Goal: Task Accomplishment & Management: Manage account settings

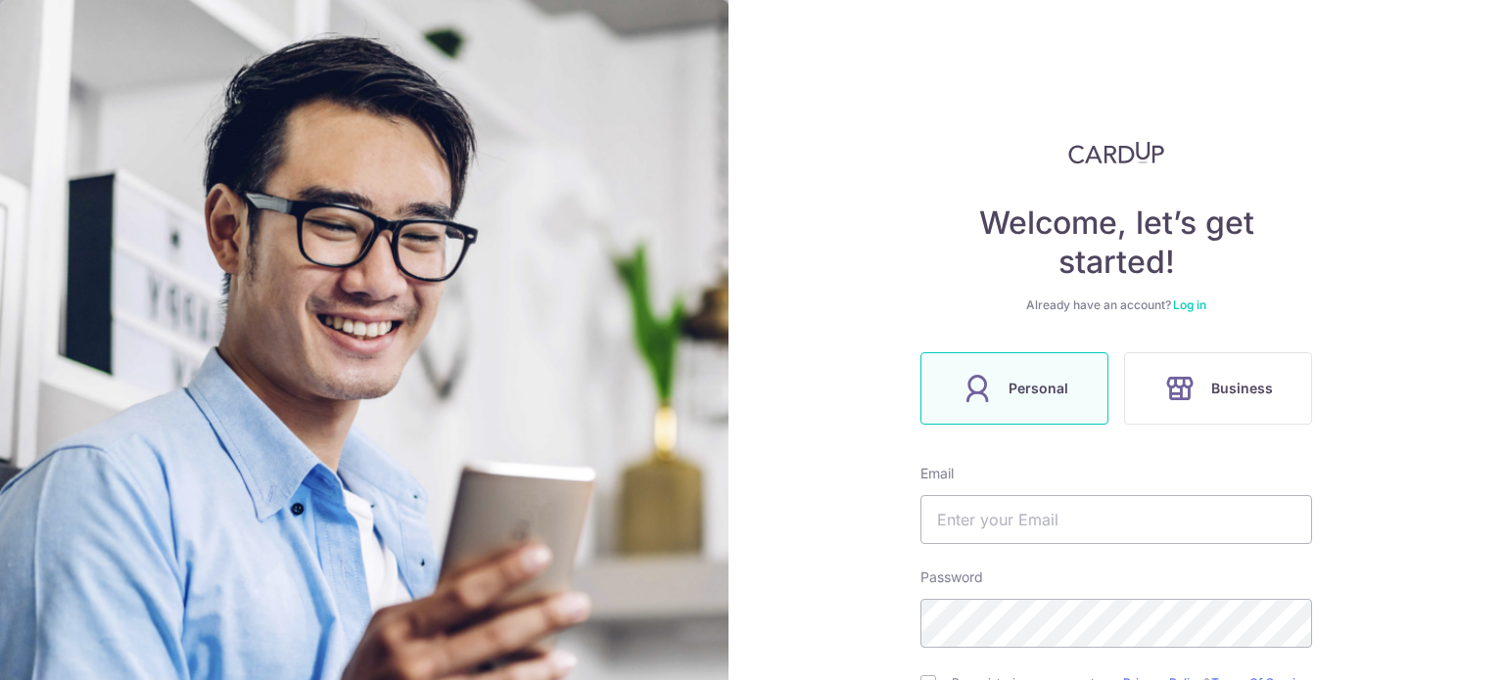
scroll to position [237, 0]
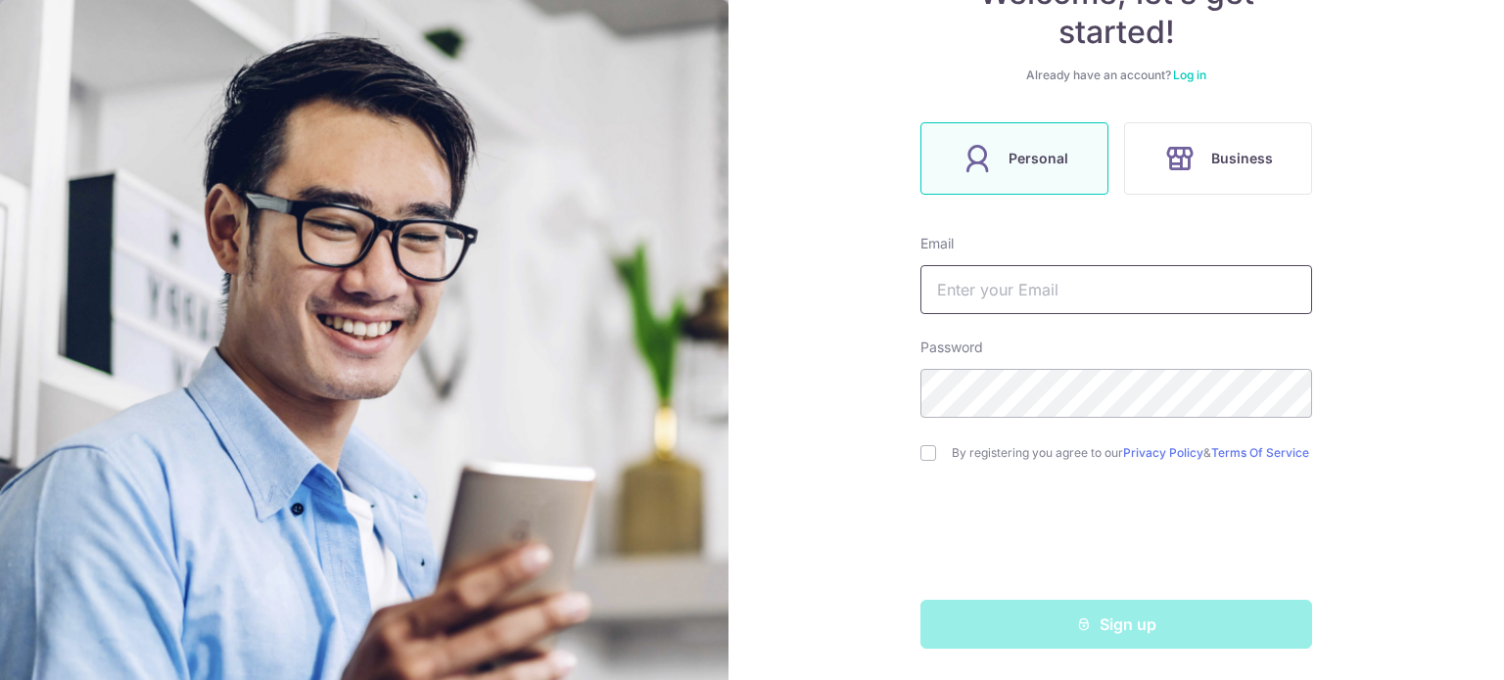
click at [945, 289] on input "text" at bounding box center [1116, 289] width 392 height 49
type input "satish.tnv@gmail.com"
click at [920, 456] on input "checkbox" at bounding box center [928, 453] width 16 height 16
checkbox input "true"
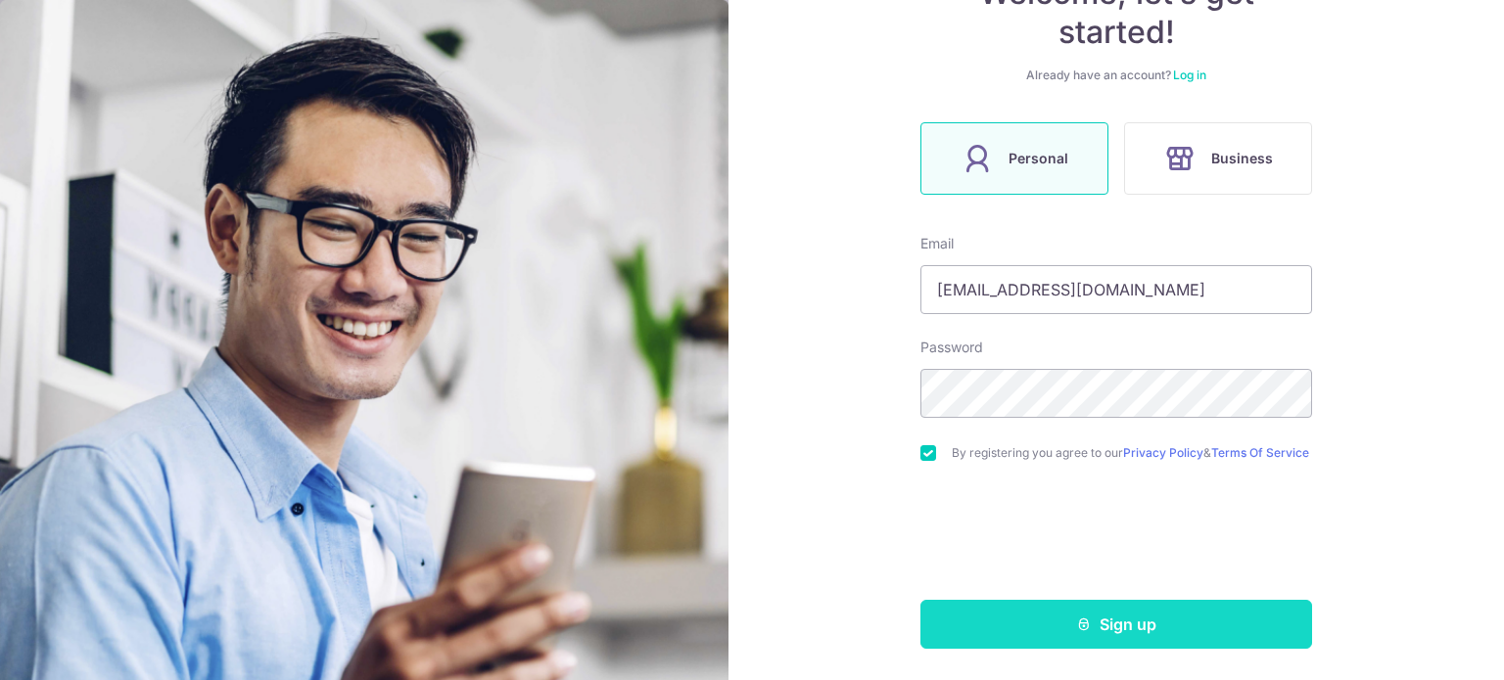
click at [1120, 621] on button "Sign up" at bounding box center [1116, 624] width 392 height 49
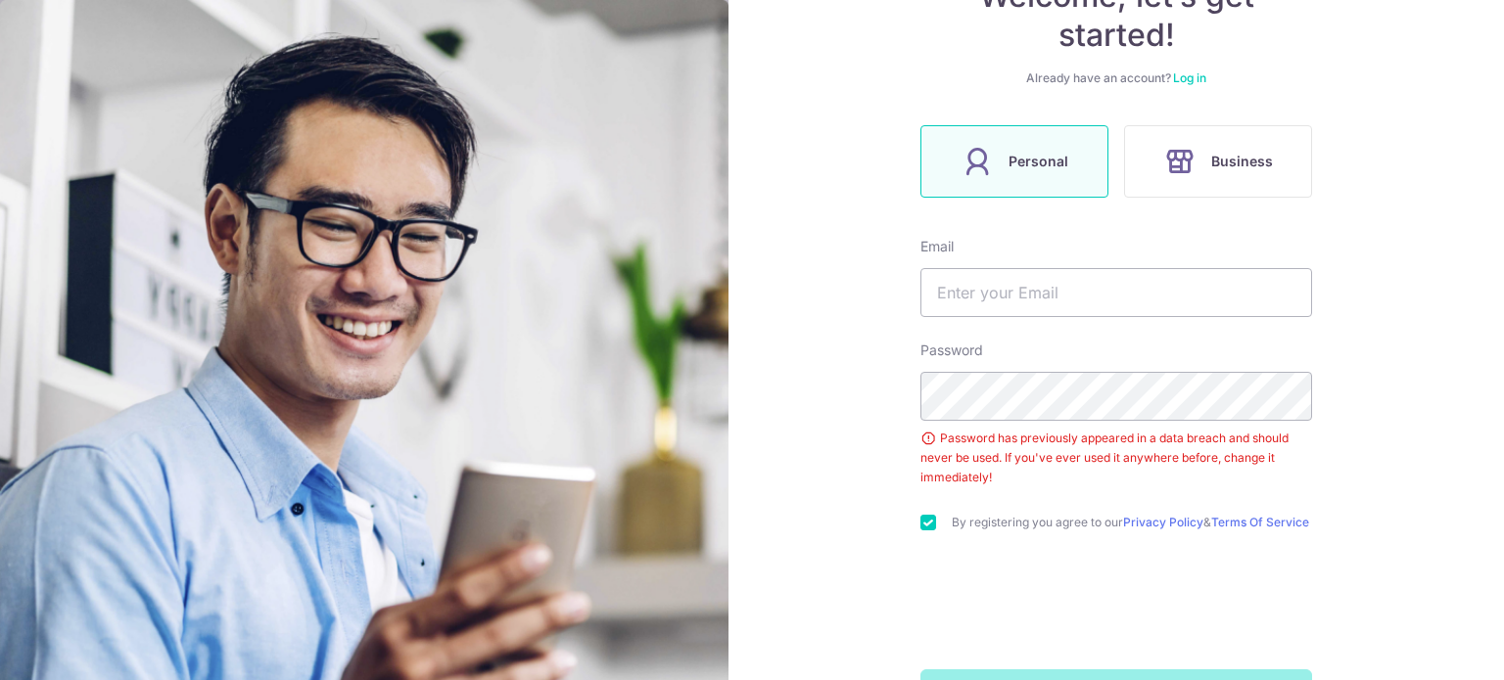
scroll to position [304, 0]
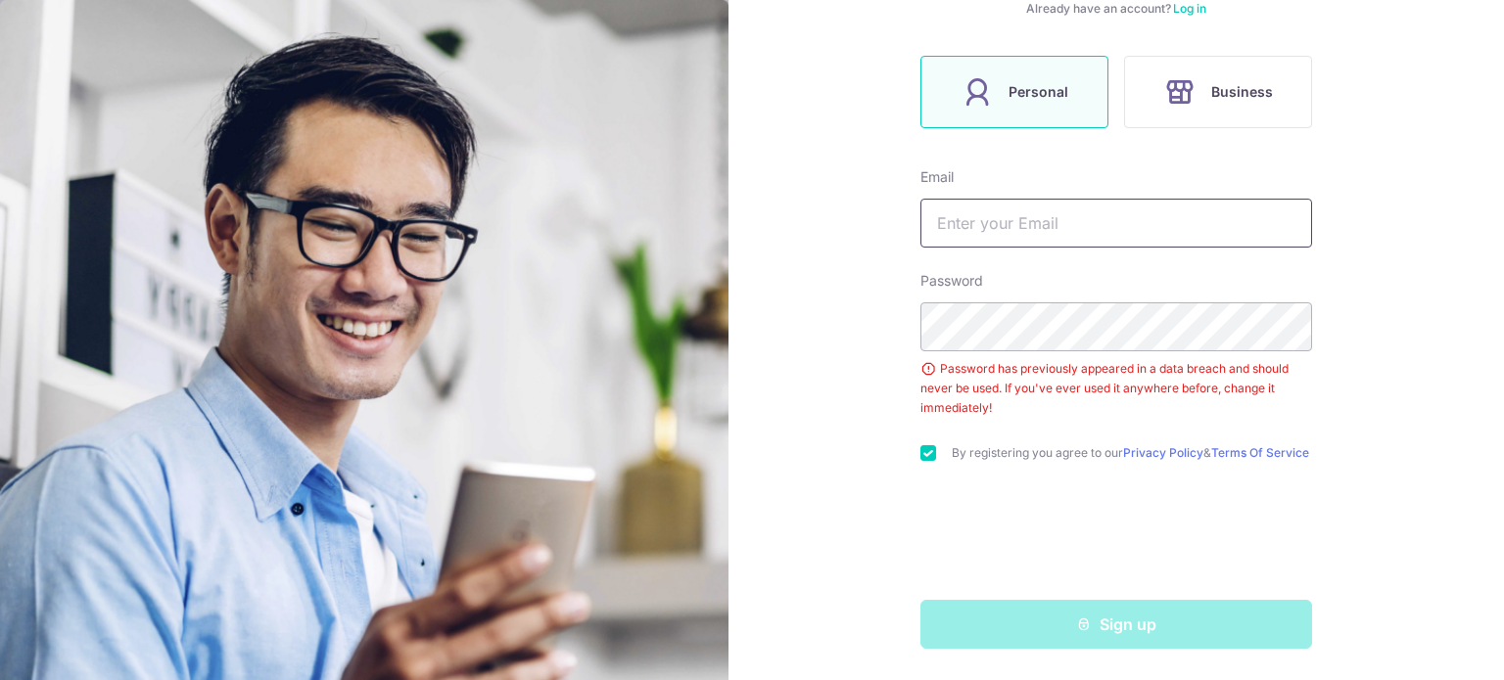
click at [994, 222] on input "text" at bounding box center [1116, 223] width 392 height 49
type input "[EMAIL_ADDRESS][DOMAIN_NAME]"
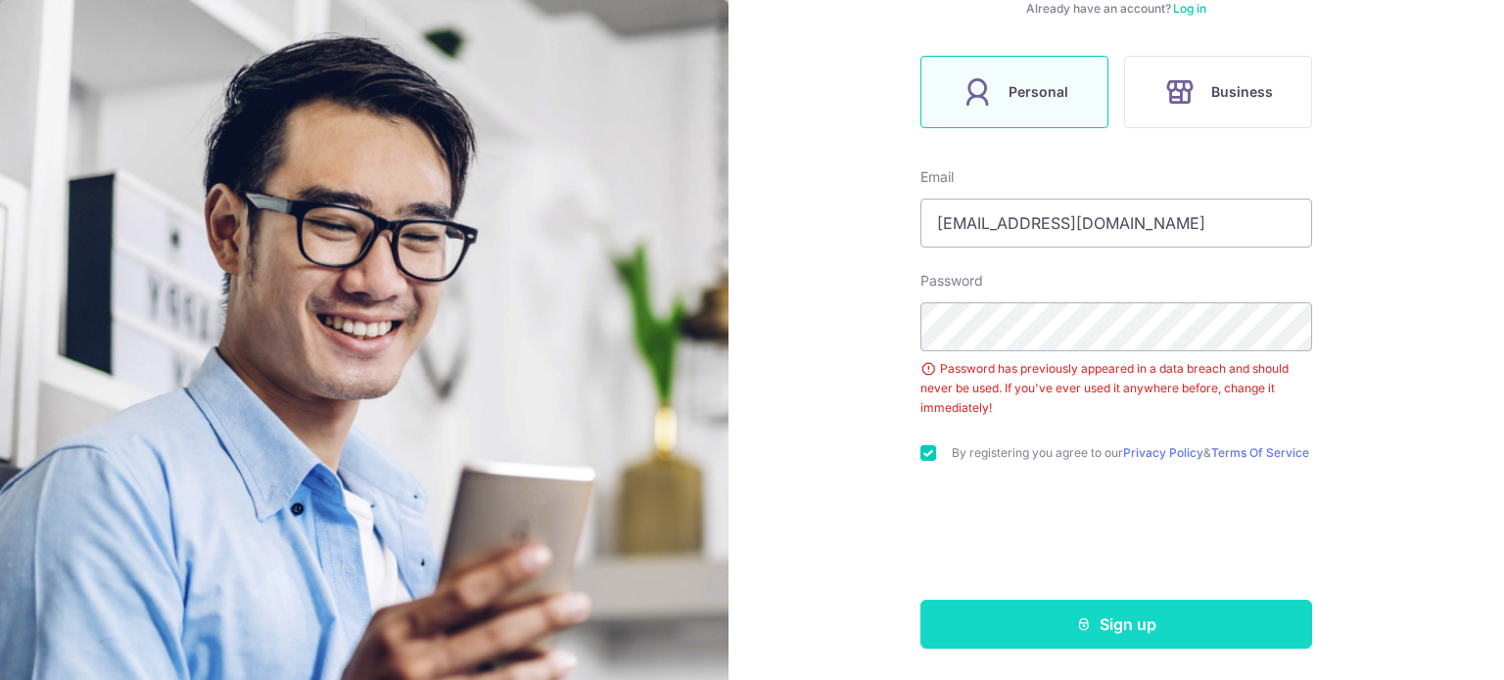
click at [1093, 627] on button "Sign up" at bounding box center [1116, 624] width 392 height 49
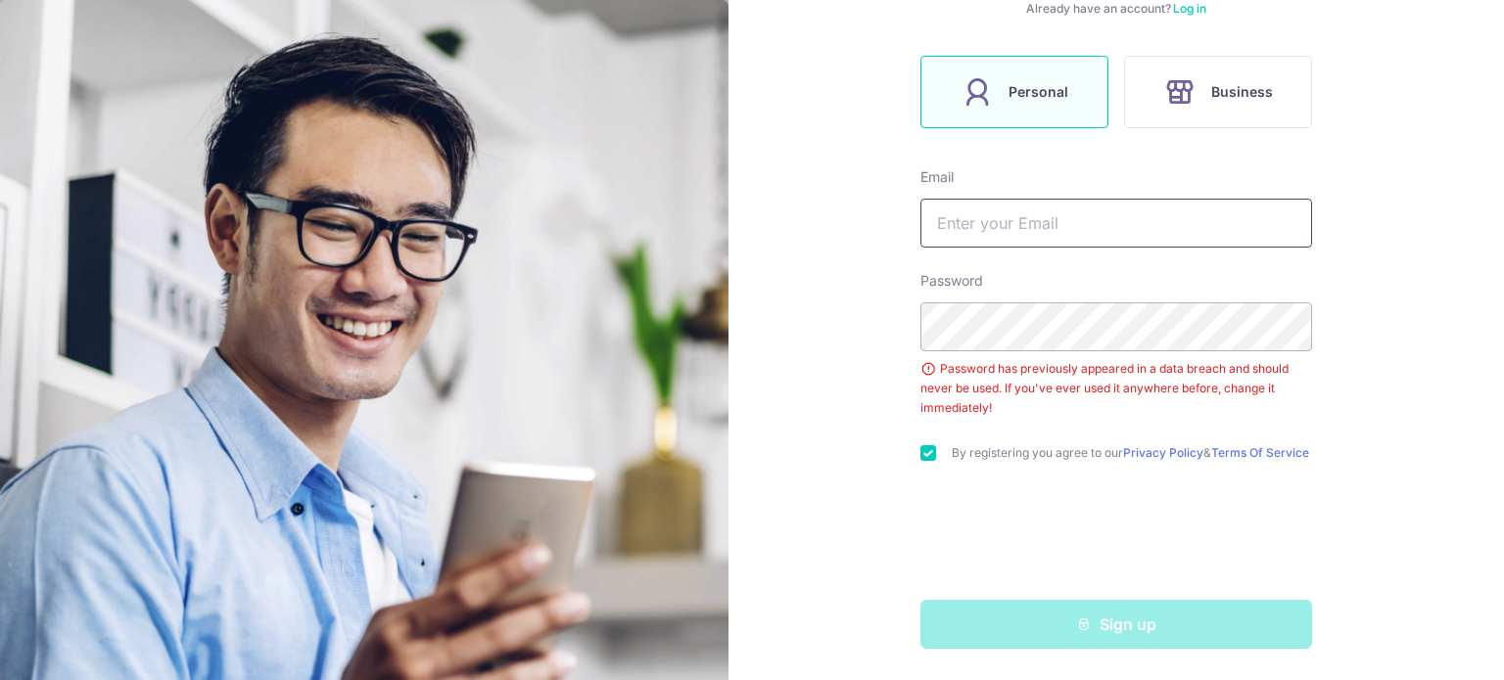
click at [985, 225] on input "text" at bounding box center [1116, 223] width 392 height 49
type input "[EMAIL_ADDRESS][DOMAIN_NAME]"
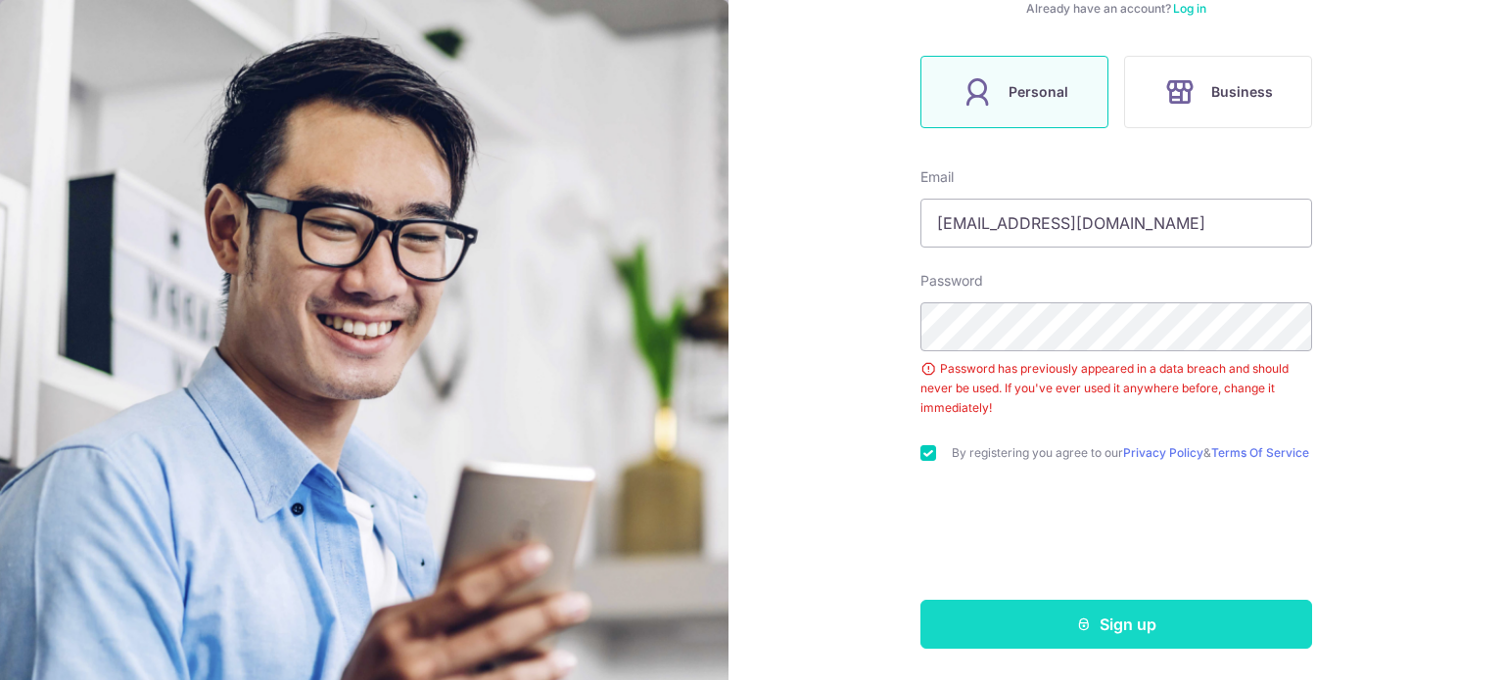
click at [1105, 631] on button "Sign up" at bounding box center [1116, 624] width 392 height 49
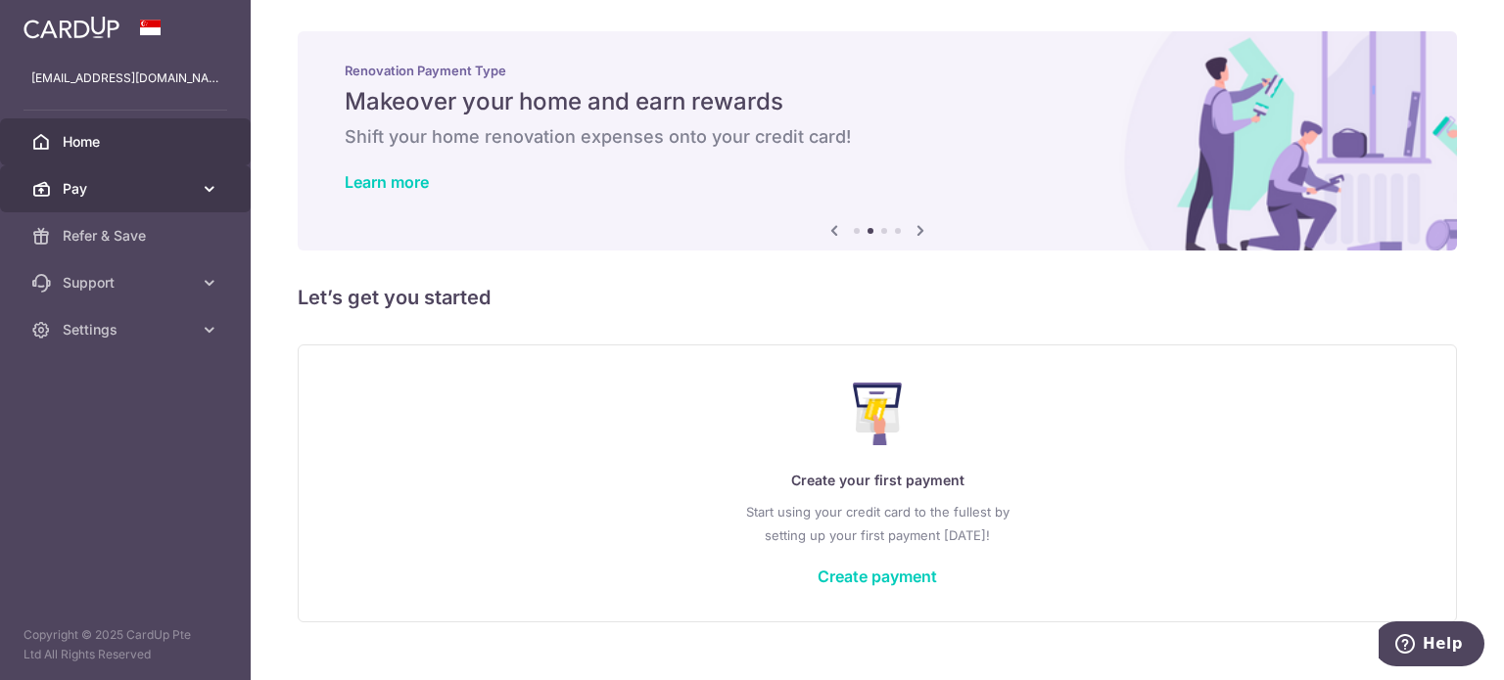
click at [198, 187] on link "Pay" at bounding box center [125, 188] width 251 height 47
click at [158, 195] on span "Pay" at bounding box center [127, 189] width 129 height 20
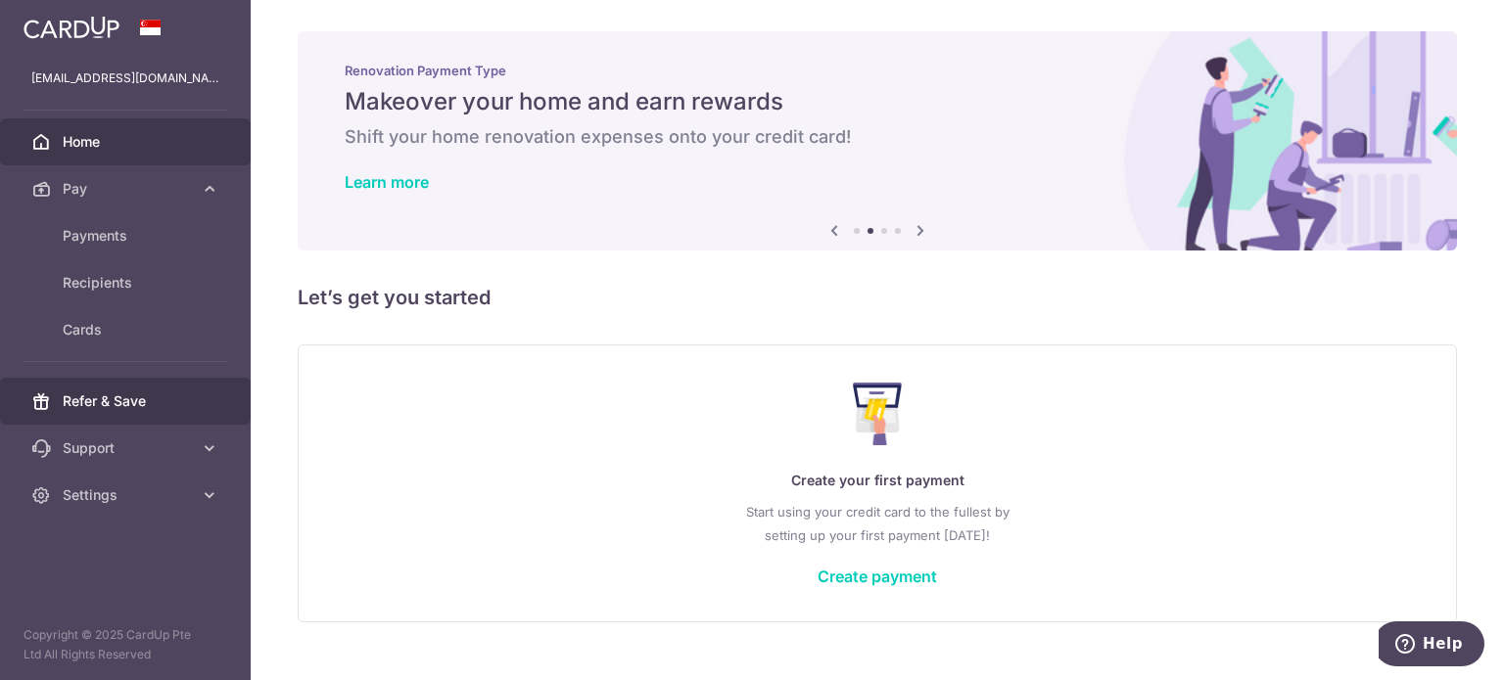
click at [129, 392] on span "Refer & Save" at bounding box center [127, 402] width 129 height 20
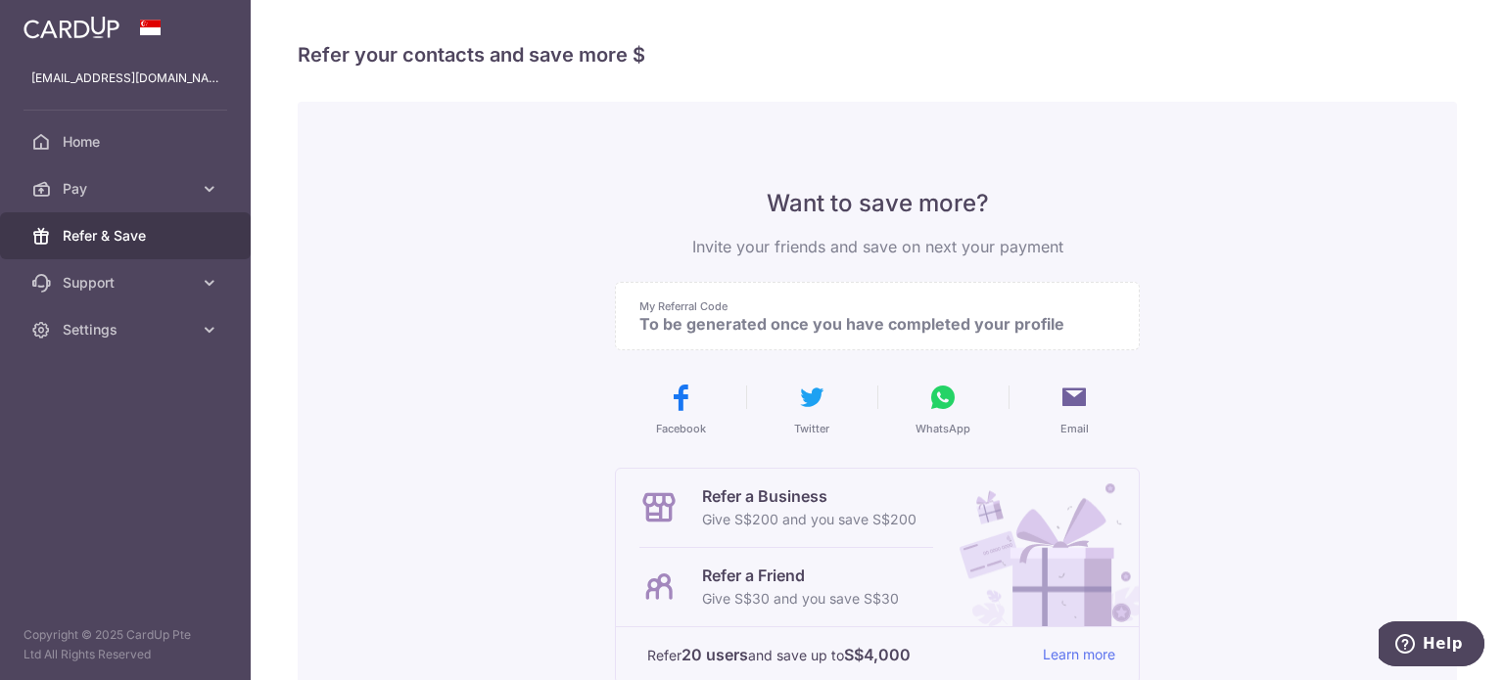
click at [690, 321] on p "To be generated once you have completed your profile" at bounding box center [869, 324] width 460 height 20
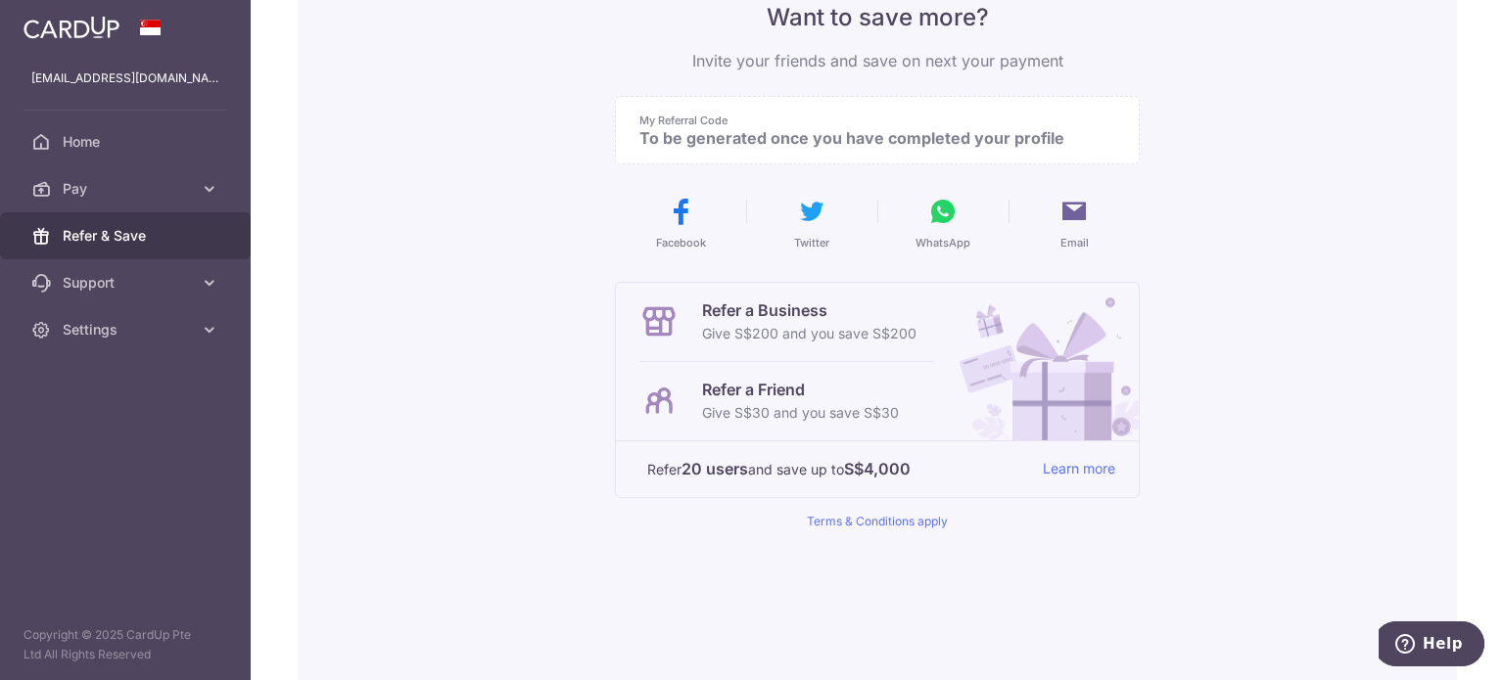
scroll to position [196, 0]
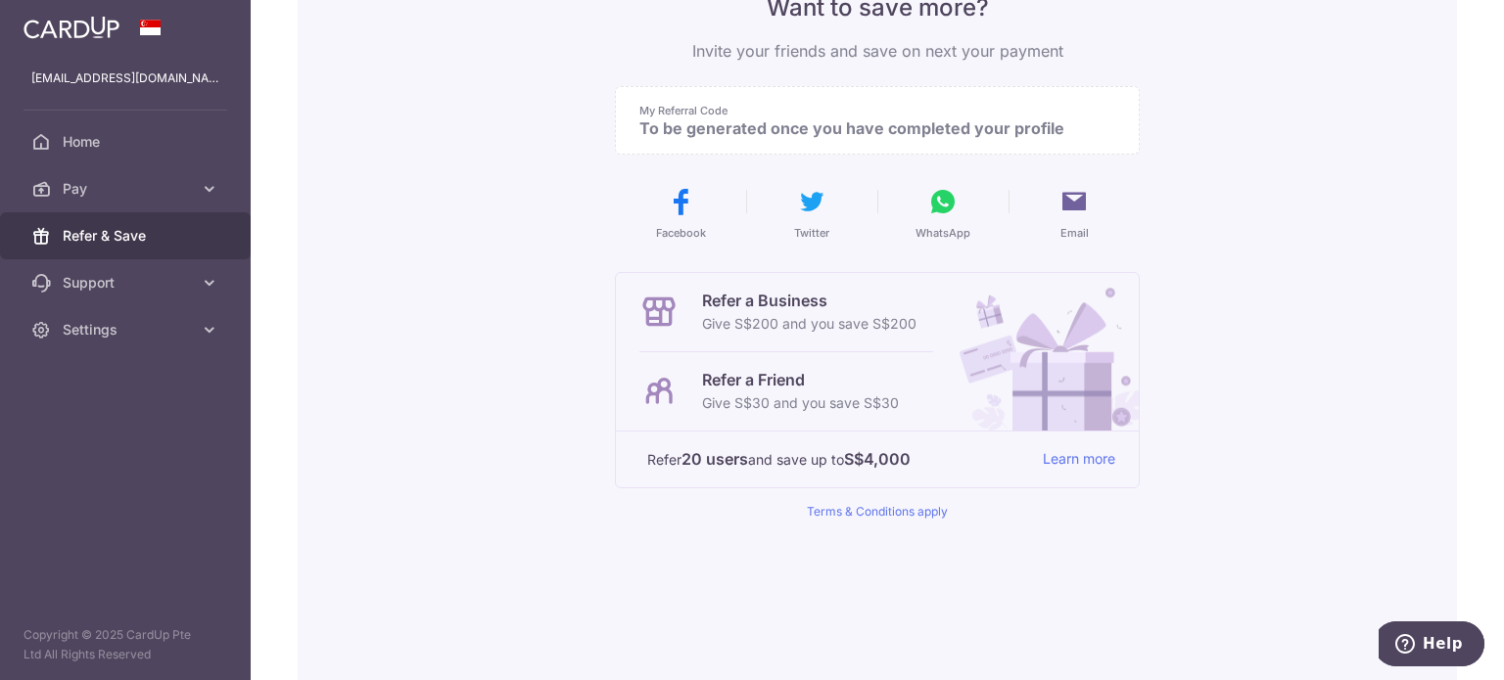
click at [744, 402] on p "Give S$30 and you save S$30" at bounding box center [800, 403] width 197 height 23
click at [780, 461] on p "Refer 20 users and save up to S$4,000" at bounding box center [837, 459] width 380 height 24
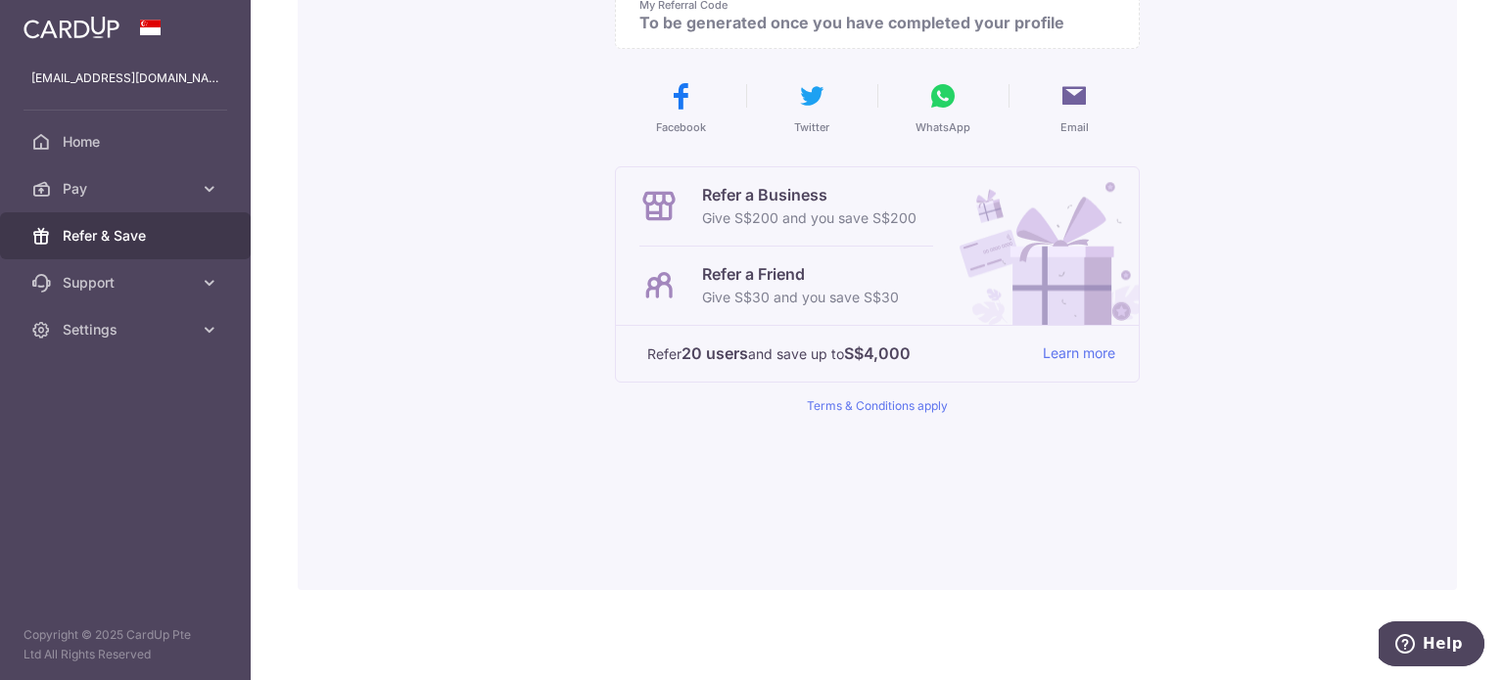
scroll to position [0, 0]
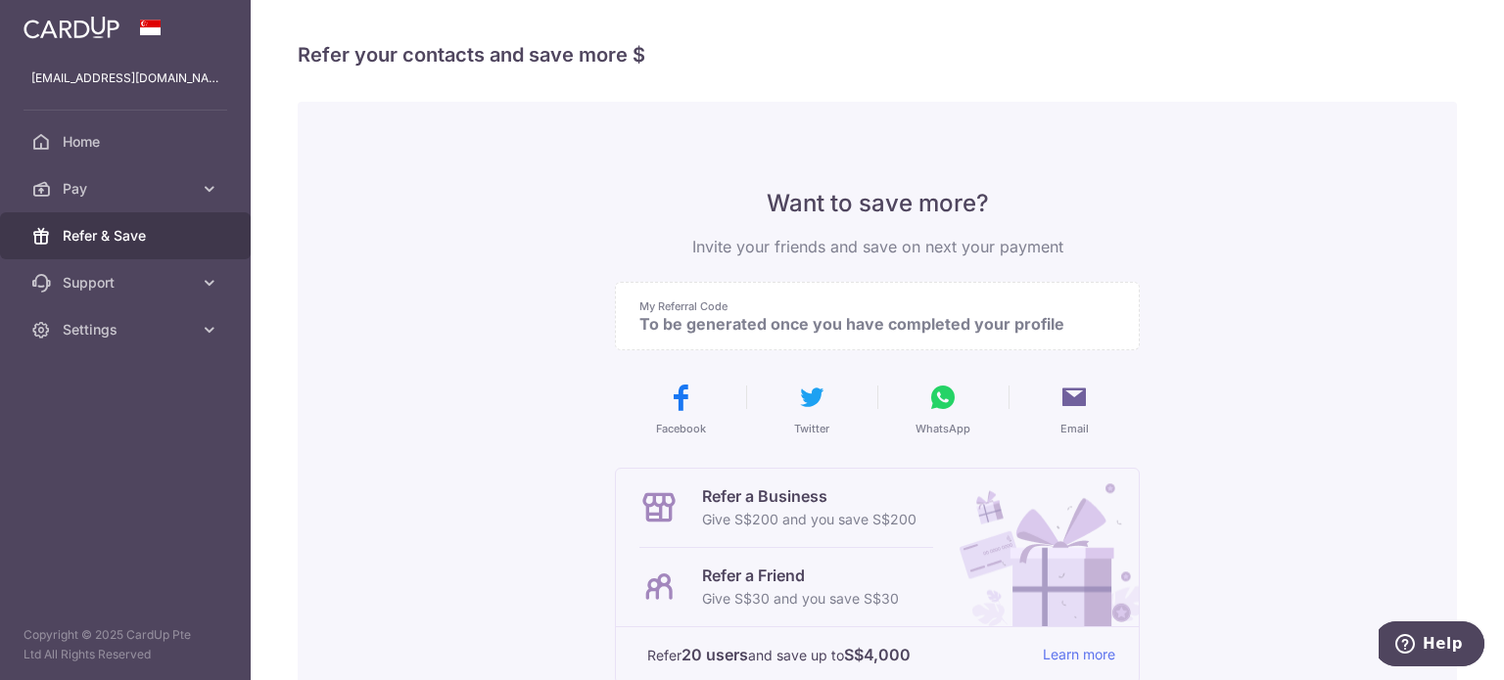
click at [712, 323] on p "To be generated once you have completed your profile" at bounding box center [869, 324] width 460 height 20
click at [69, 147] on span "Home" at bounding box center [127, 142] width 129 height 20
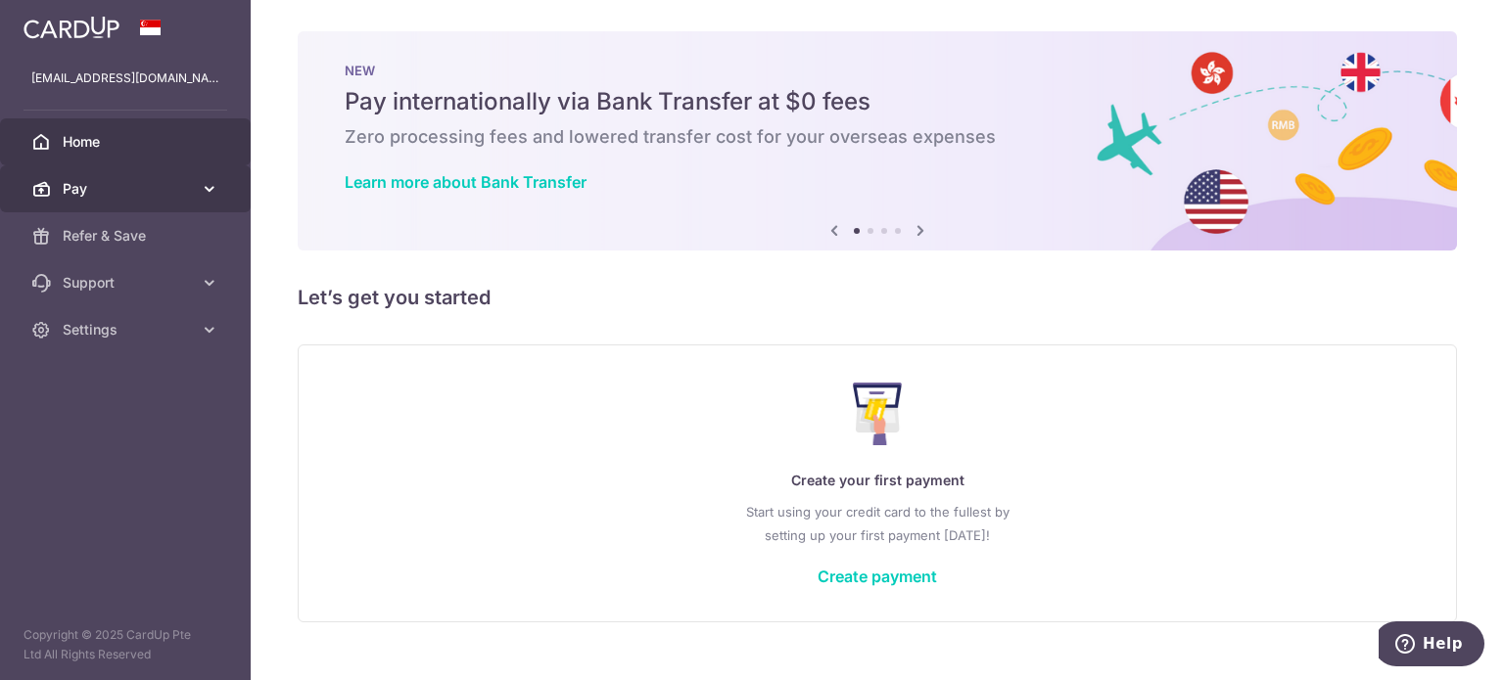
click at [81, 192] on span "Pay" at bounding box center [127, 189] width 129 height 20
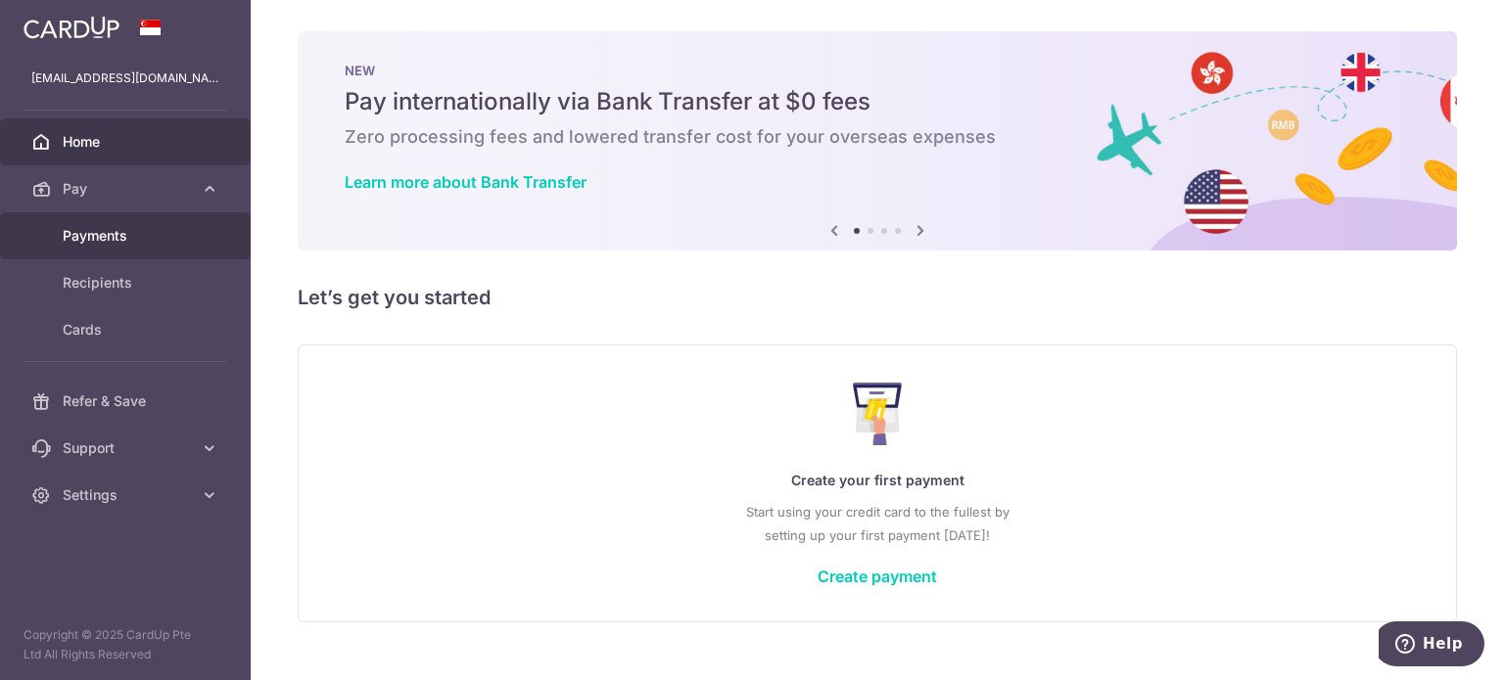
click at [88, 243] on span "Payments" at bounding box center [127, 236] width 129 height 20
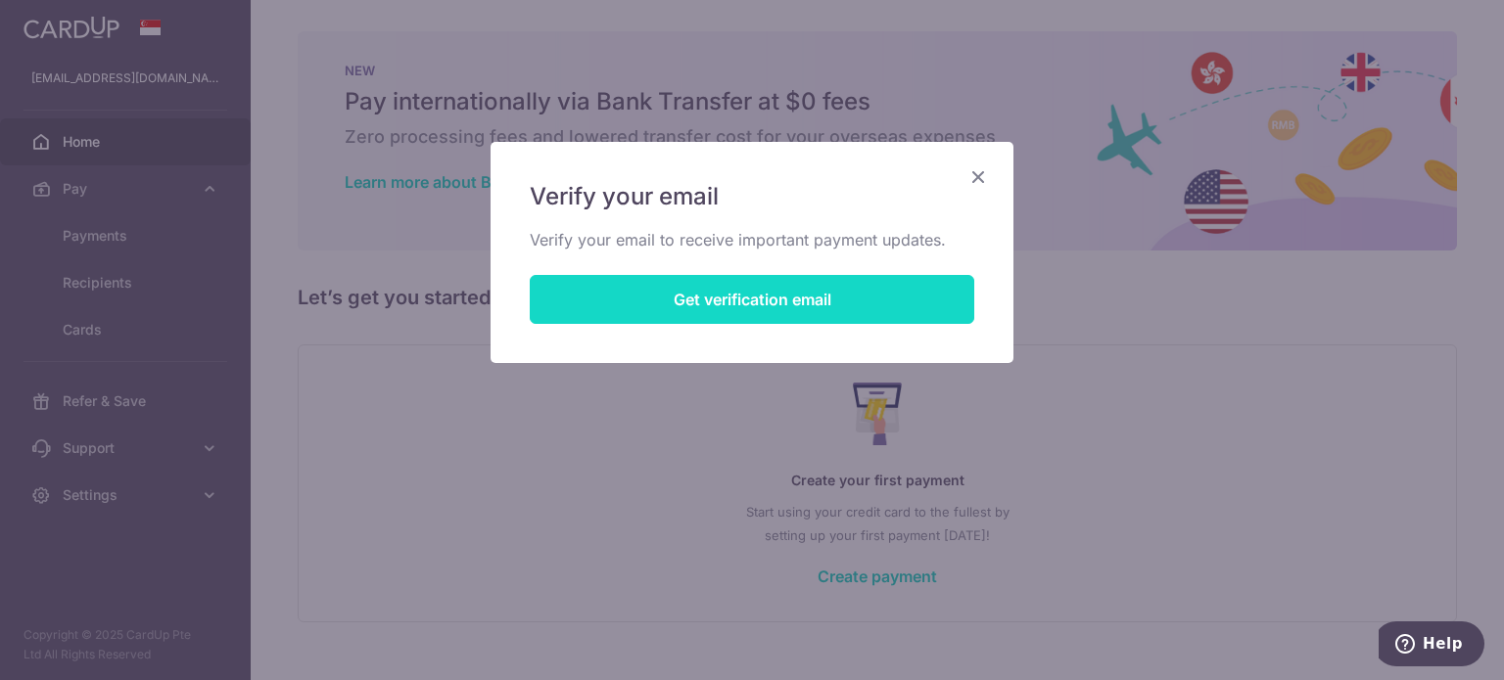
click at [799, 302] on button "Get verification email" at bounding box center [752, 299] width 444 height 49
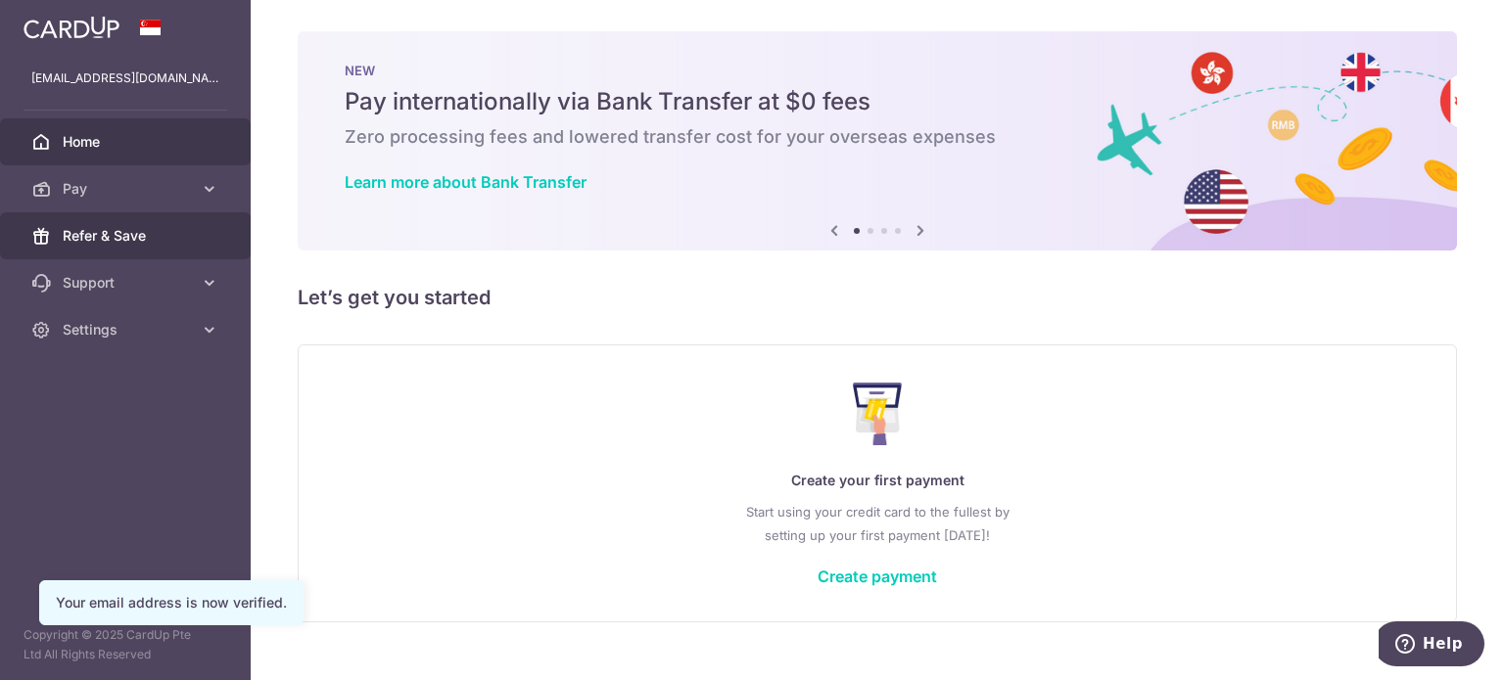
click at [85, 226] on span "Refer & Save" at bounding box center [127, 236] width 129 height 20
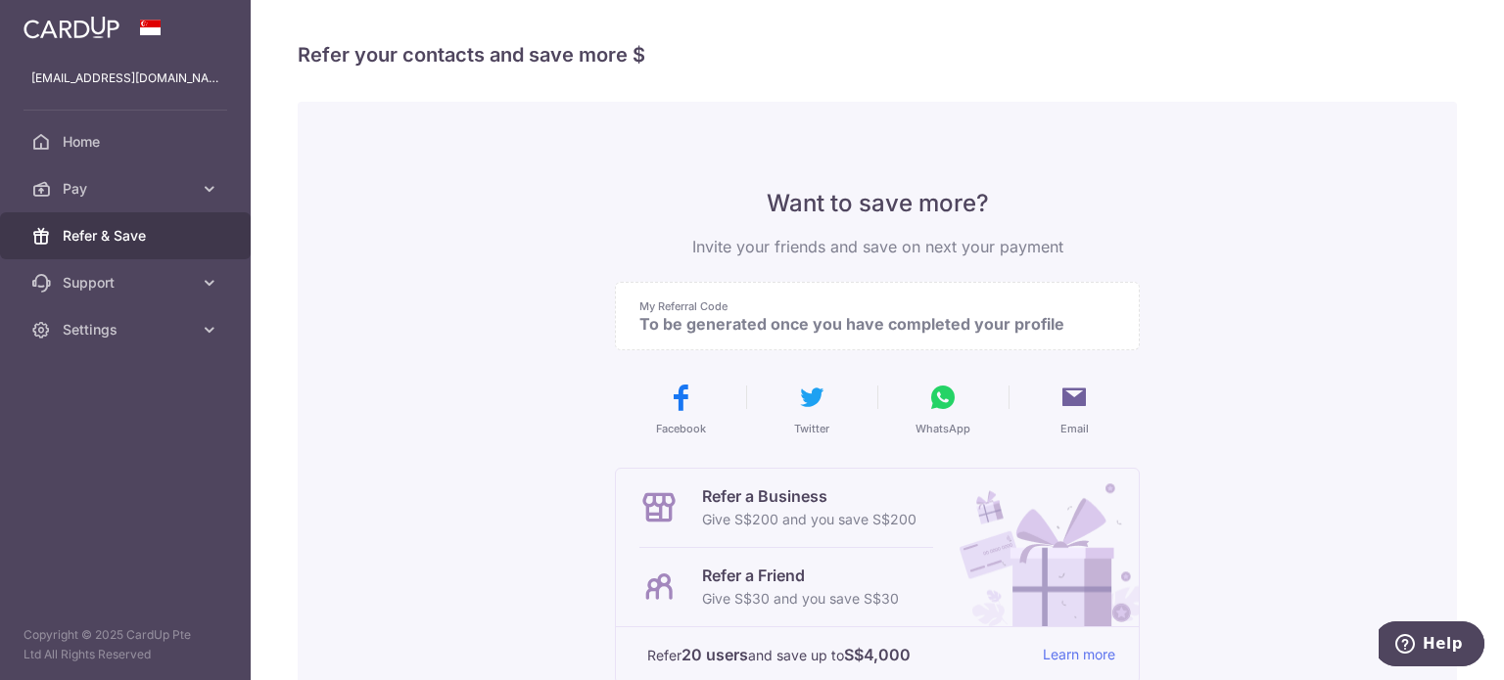
click at [838, 332] on p "To be generated once you have completed your profile" at bounding box center [869, 324] width 460 height 20
click at [82, 132] on span "Home" at bounding box center [127, 142] width 129 height 20
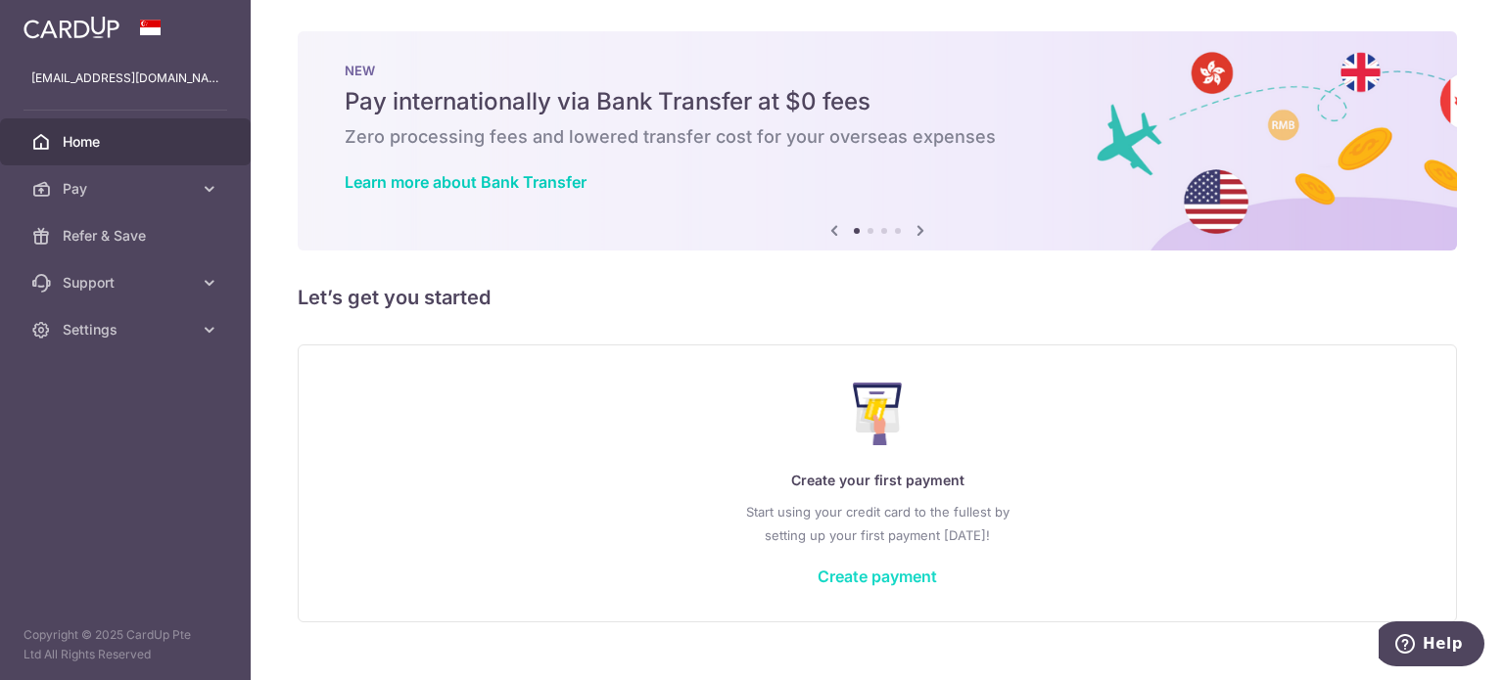
click at [910, 576] on link "Create payment" at bounding box center [877, 577] width 119 height 20
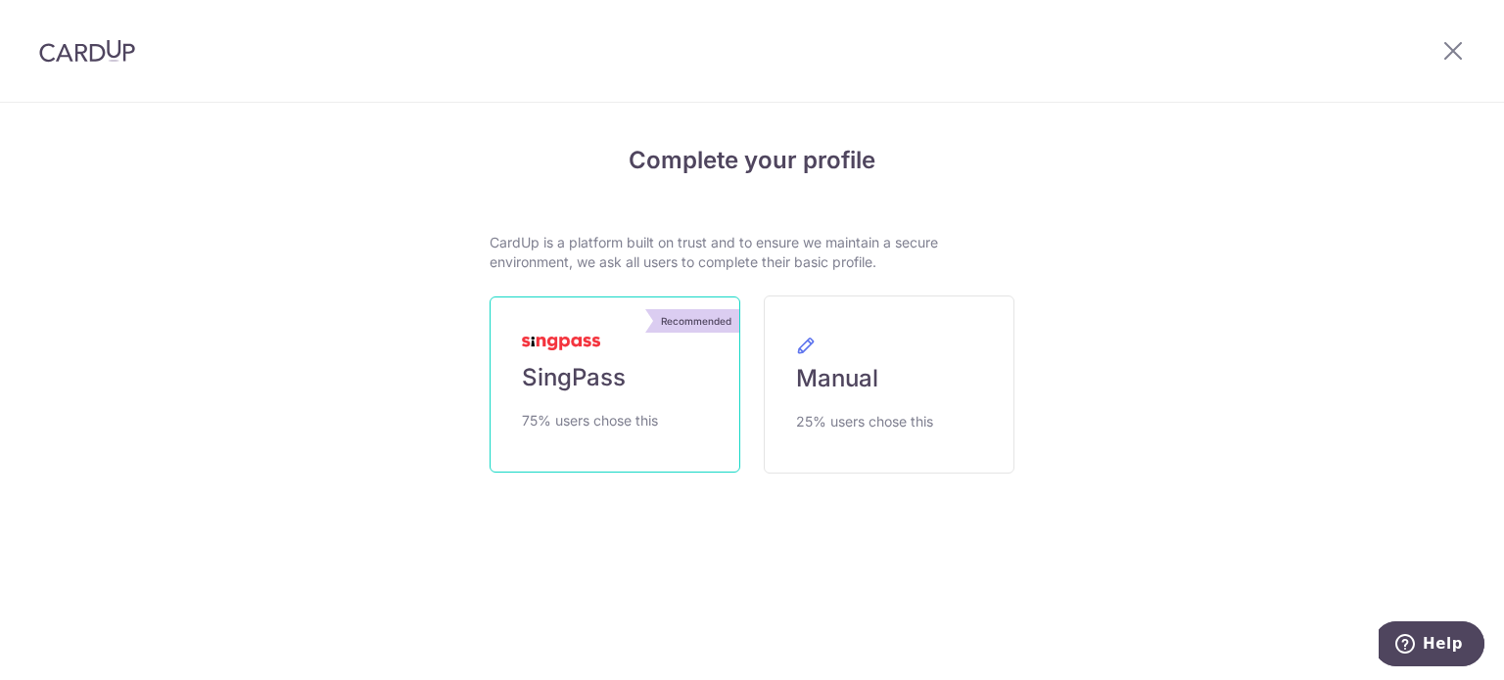
click at [518, 368] on link "Recommended SingPass 75% users chose this" at bounding box center [615, 385] width 251 height 176
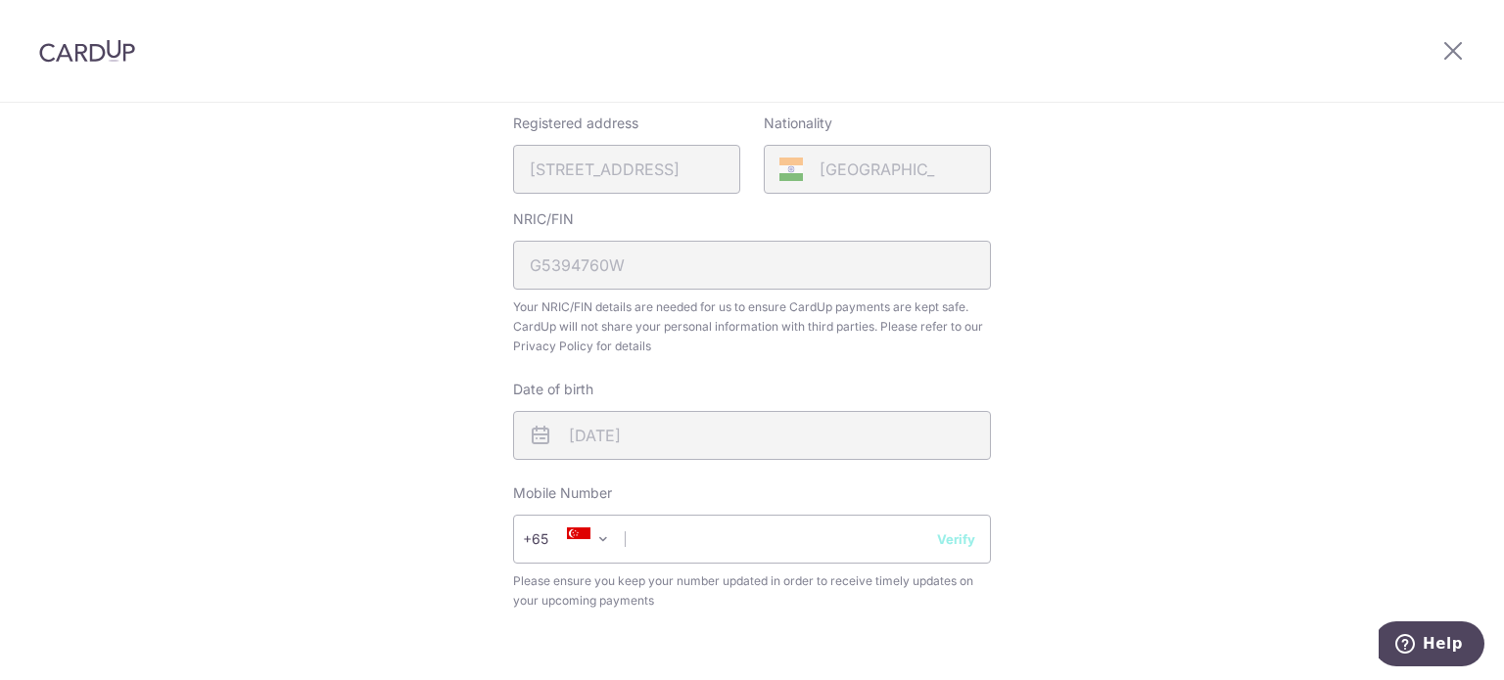
scroll to position [490, 0]
click at [686, 529] on input "text" at bounding box center [752, 530] width 478 height 49
type input "98978526"
click at [1093, 424] on div "Review your details Your Details Please provide your full name as per your NRIC…" at bounding box center [752, 287] width 1504 height 1346
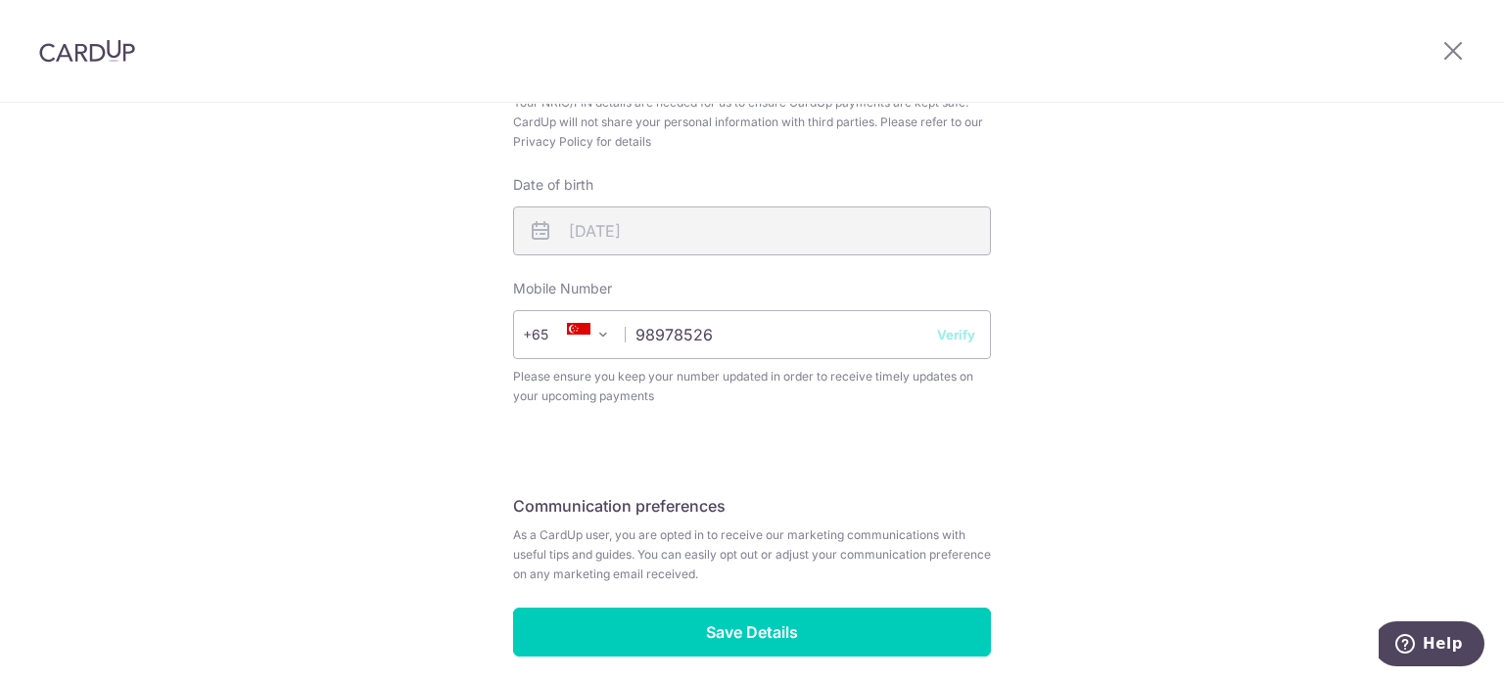
scroll to position [768, 0]
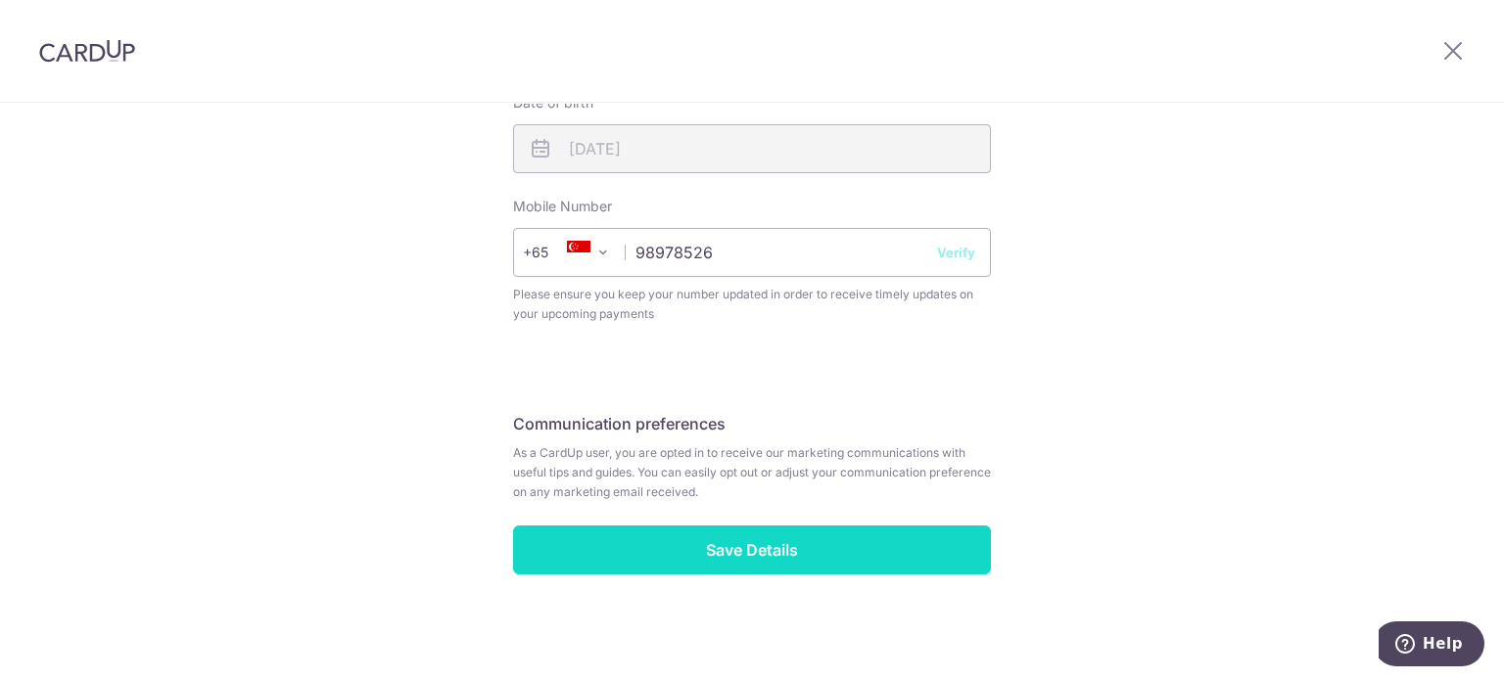
click at [740, 554] on input "Save Details" at bounding box center [752, 550] width 478 height 49
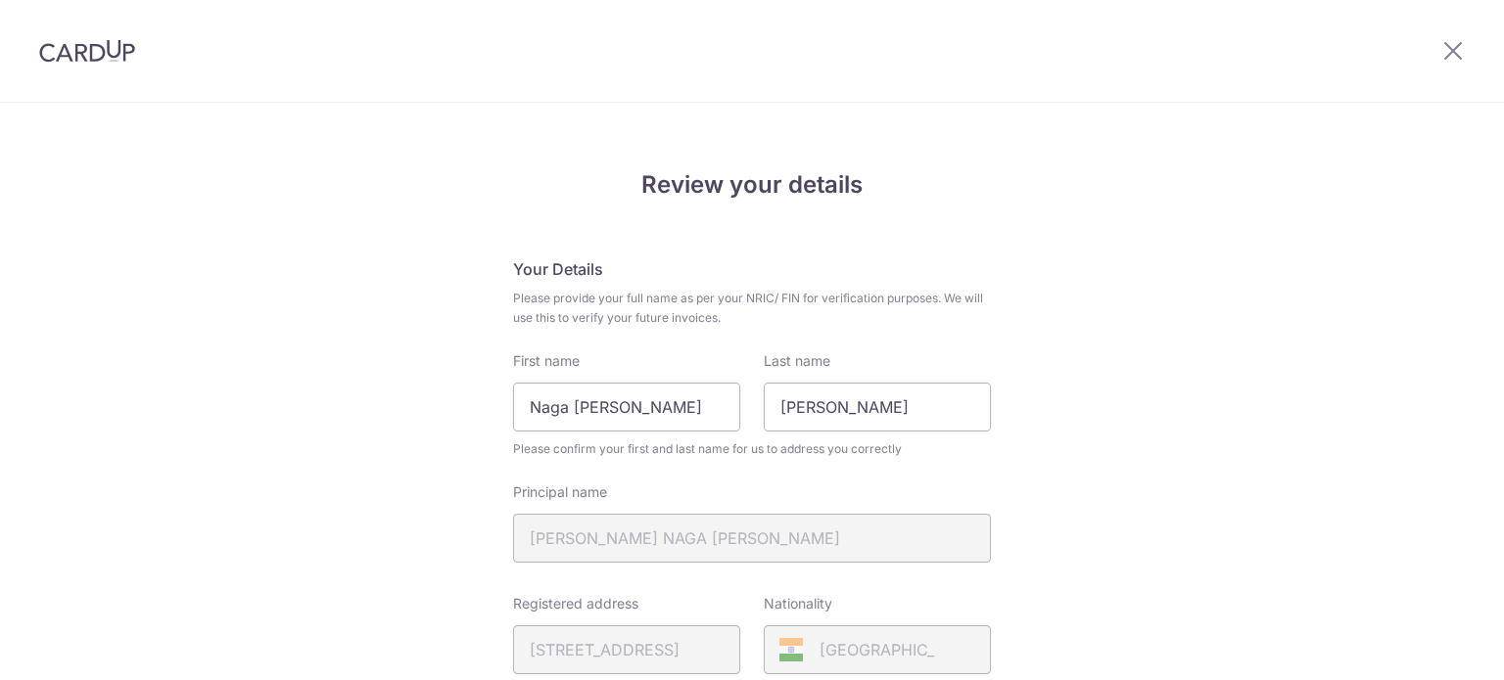
scroll to position [795, 0]
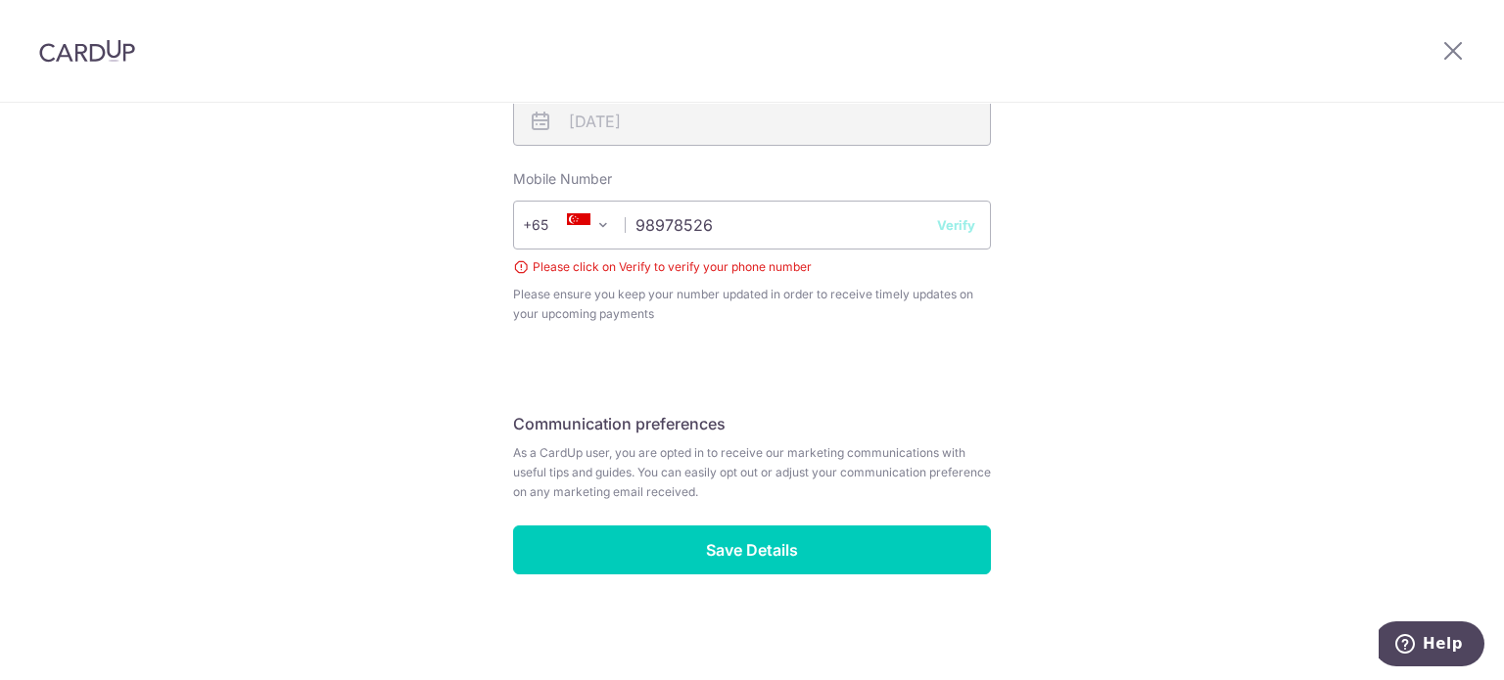
click at [949, 223] on button "Verify" at bounding box center [956, 225] width 38 height 20
click at [867, 220] on input "98978526" at bounding box center [752, 225] width 478 height 49
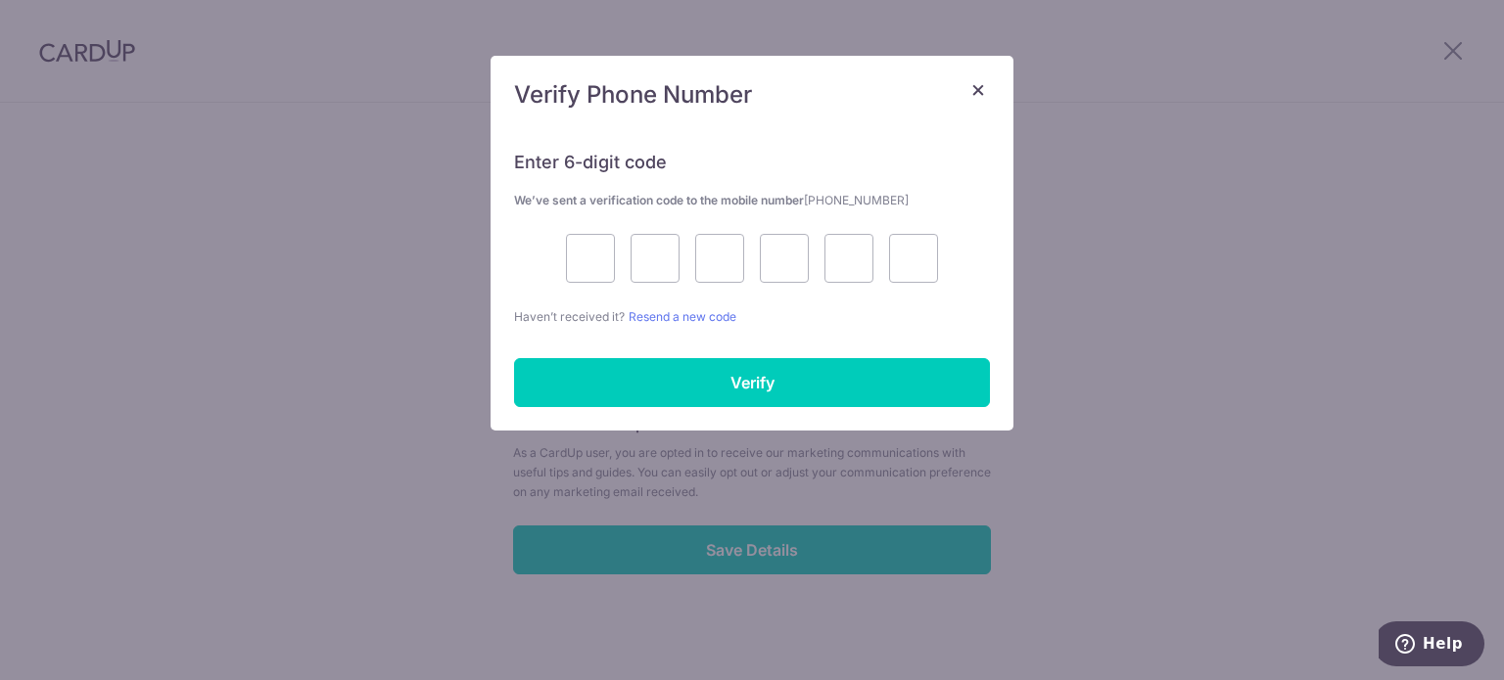
click at [946, 222] on div "Enter 6-digit code We’ve sent a verification code to the mobile number +6598978…" at bounding box center [752, 227] width 476 height 200
click at [580, 255] on input "text" at bounding box center [590, 258] width 49 height 49
type input "1"
type input "4"
type input "9"
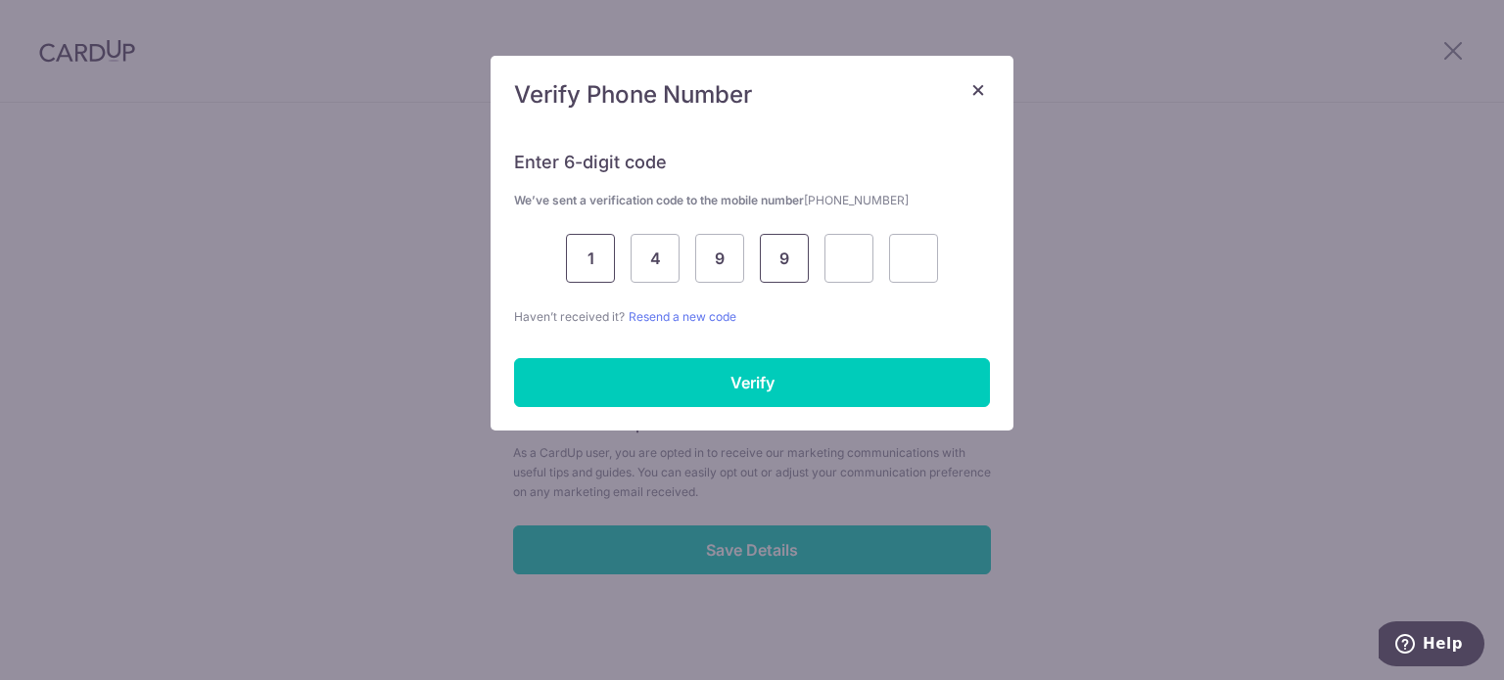
type input "9"
type input "4"
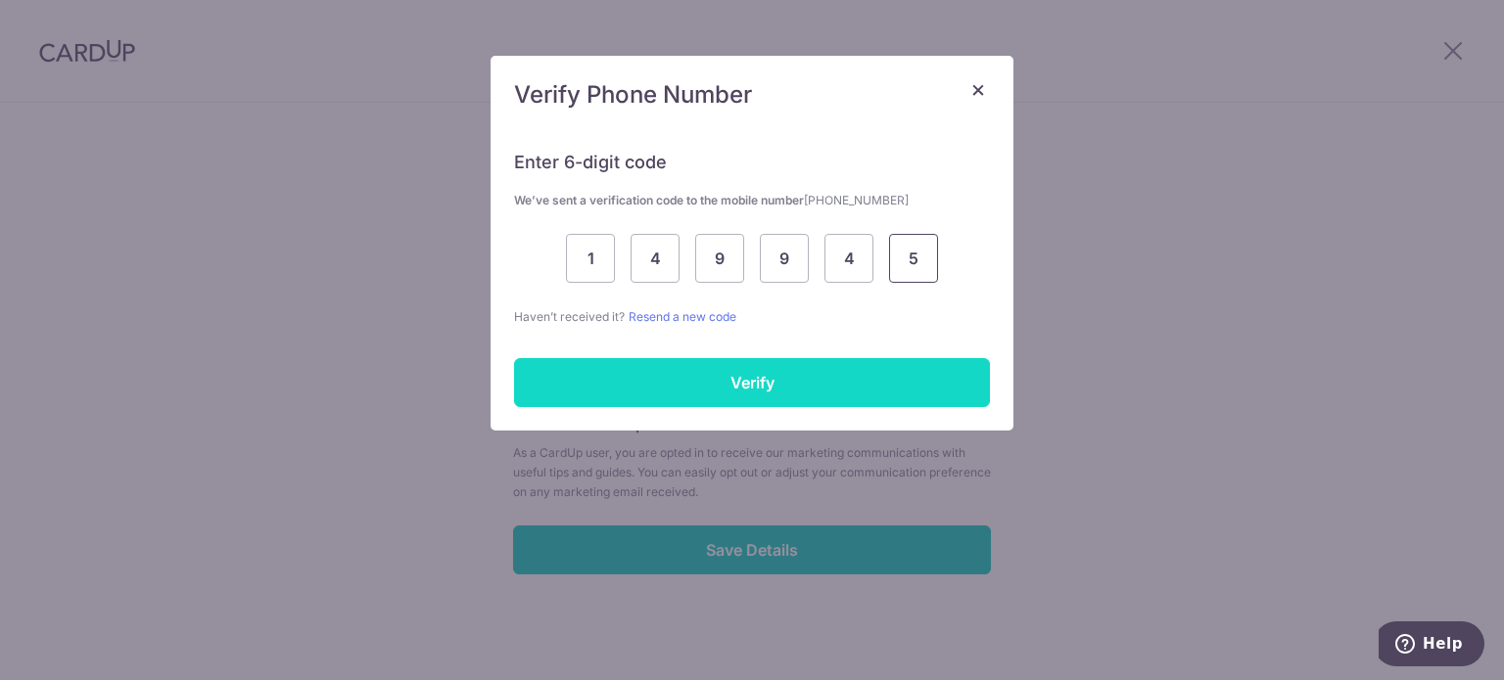
type input "5"
click at [703, 367] on input "Verify" at bounding box center [752, 382] width 476 height 49
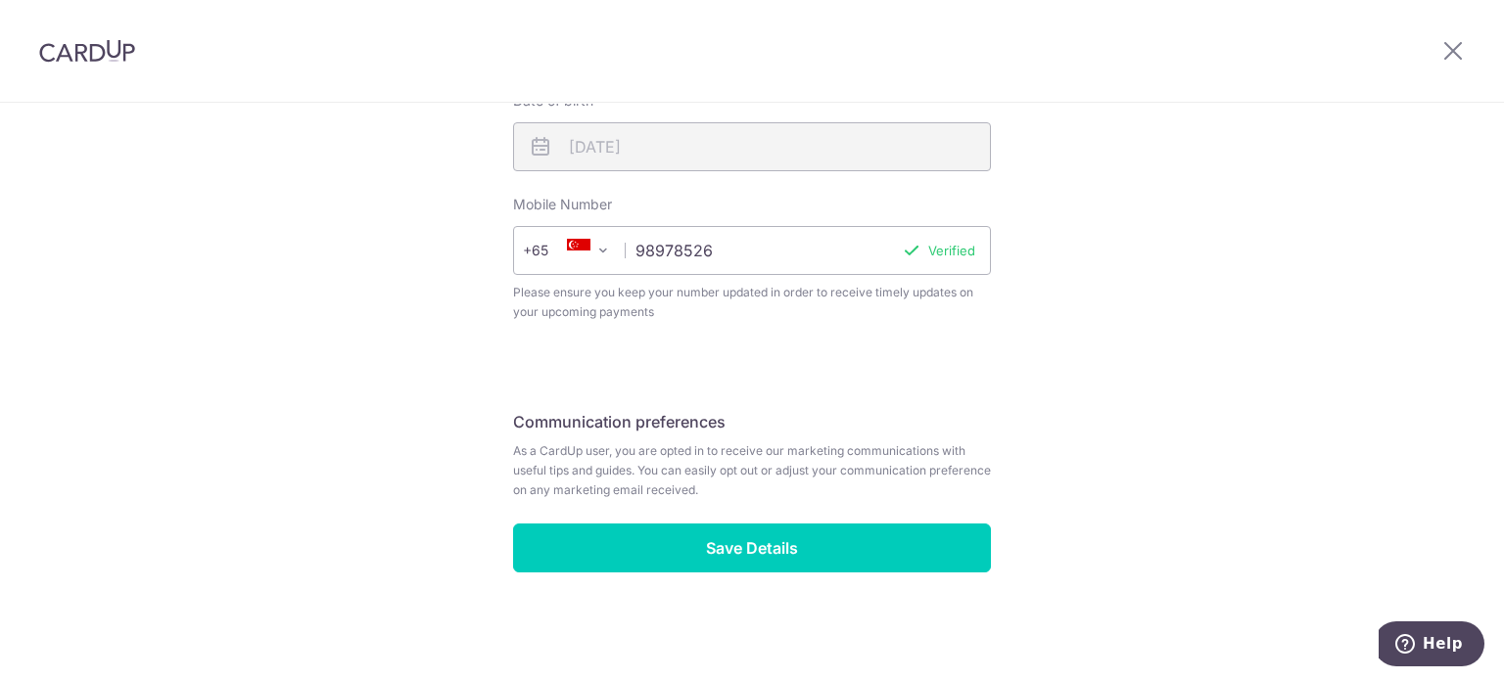
scroll to position [768, 0]
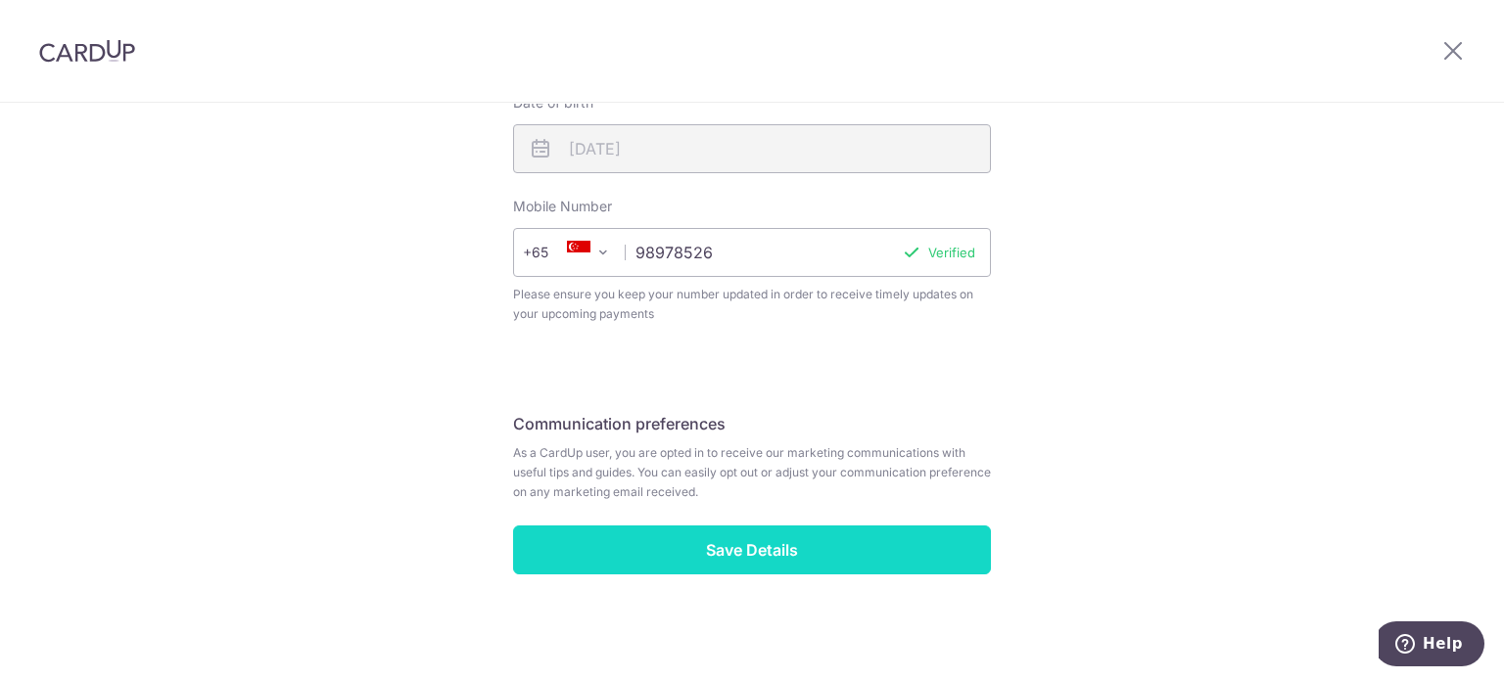
click at [766, 550] on input "Save Details" at bounding box center [752, 550] width 478 height 49
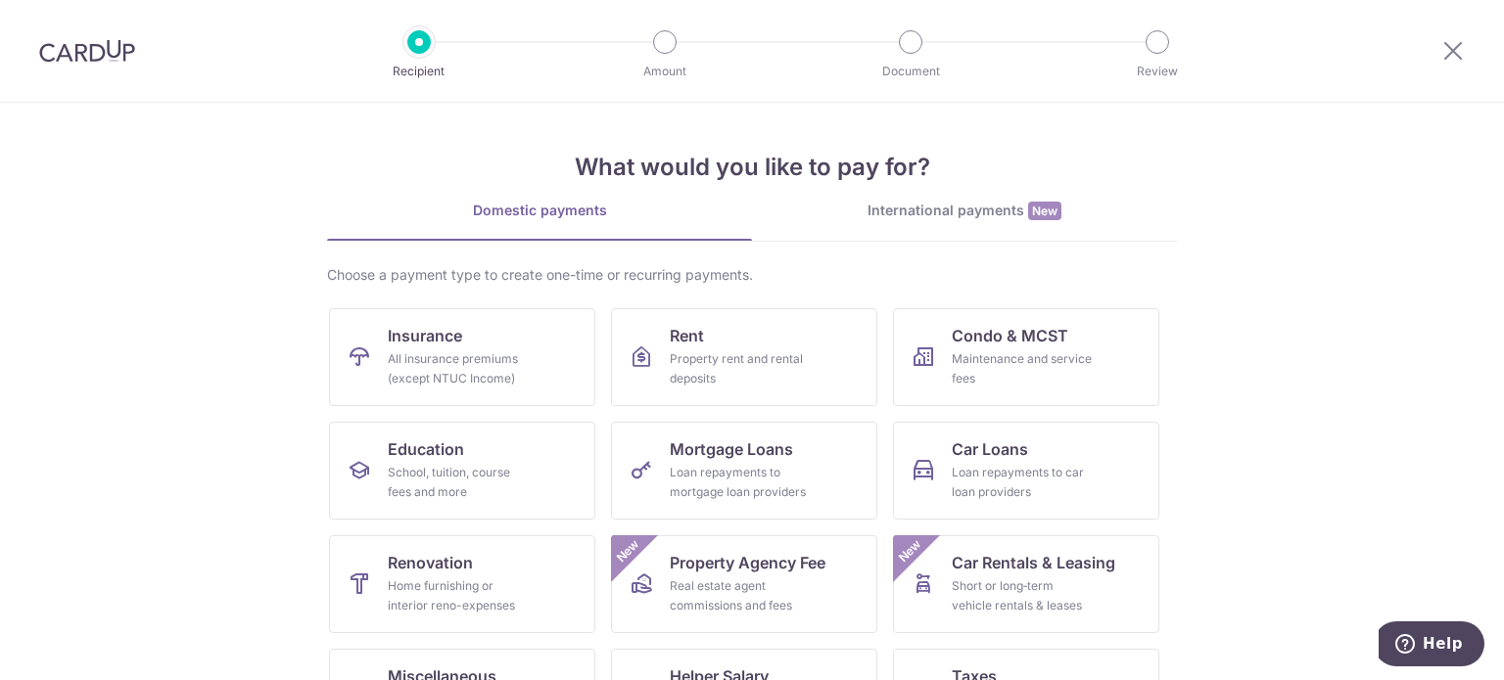
click at [977, 214] on div "International payments New" at bounding box center [964, 211] width 425 height 21
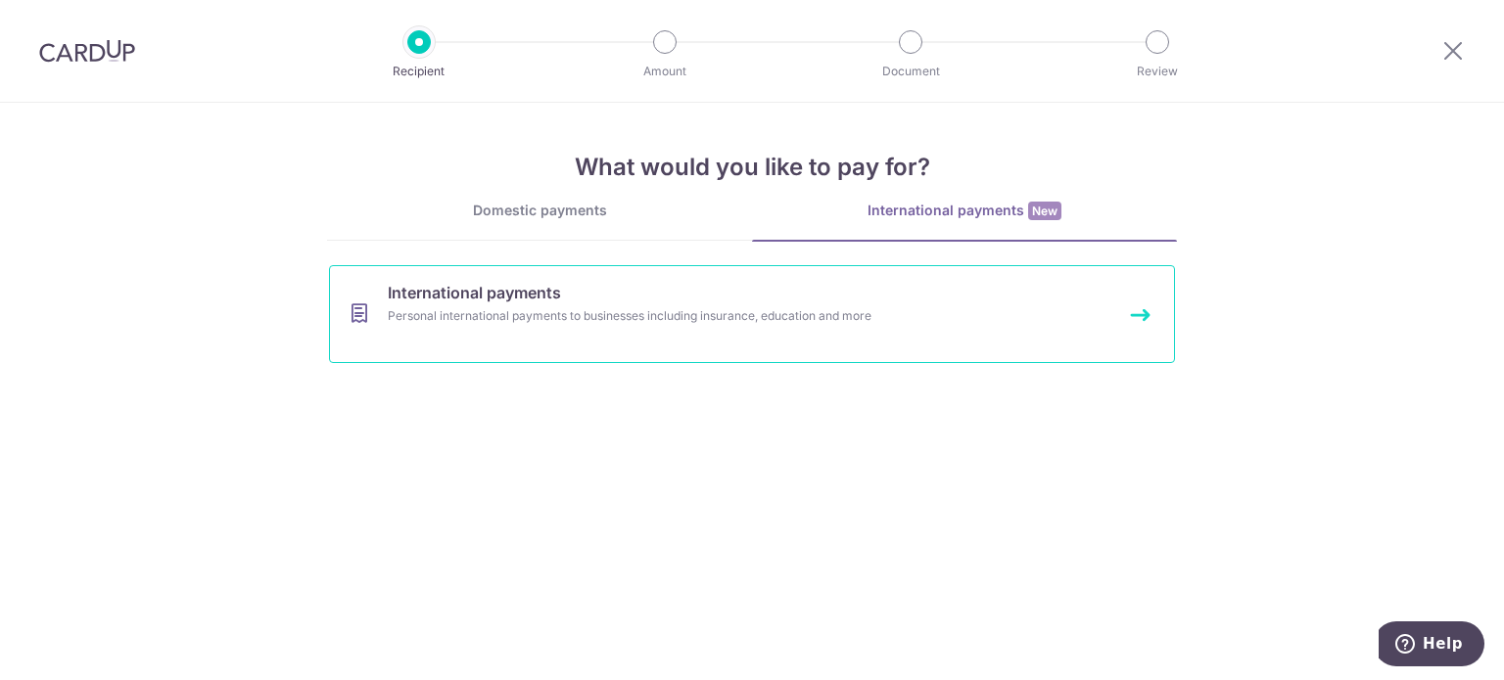
click at [691, 319] on div "Personal international payments to businesses including insurance, education an…" at bounding box center [726, 316] width 677 height 20
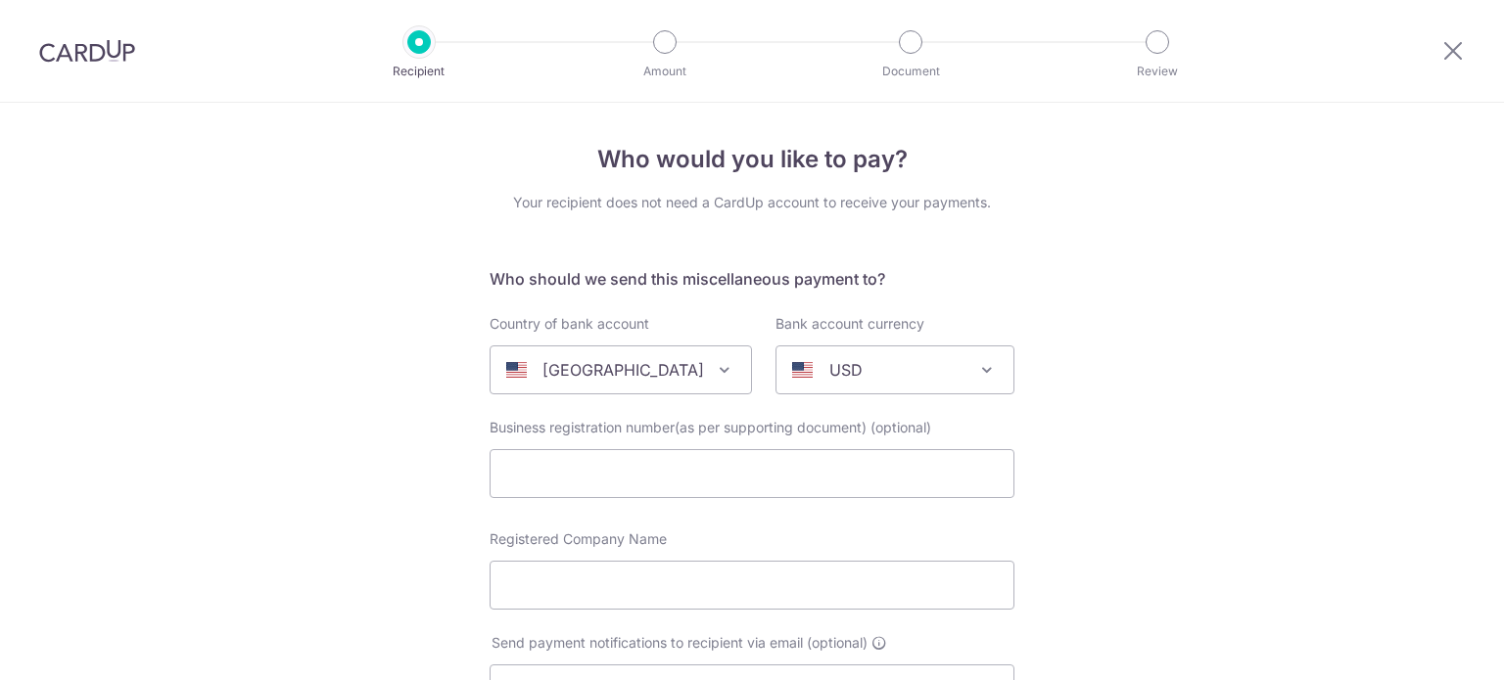
select select
click at [1457, 56] on icon at bounding box center [1452, 50] width 23 height 24
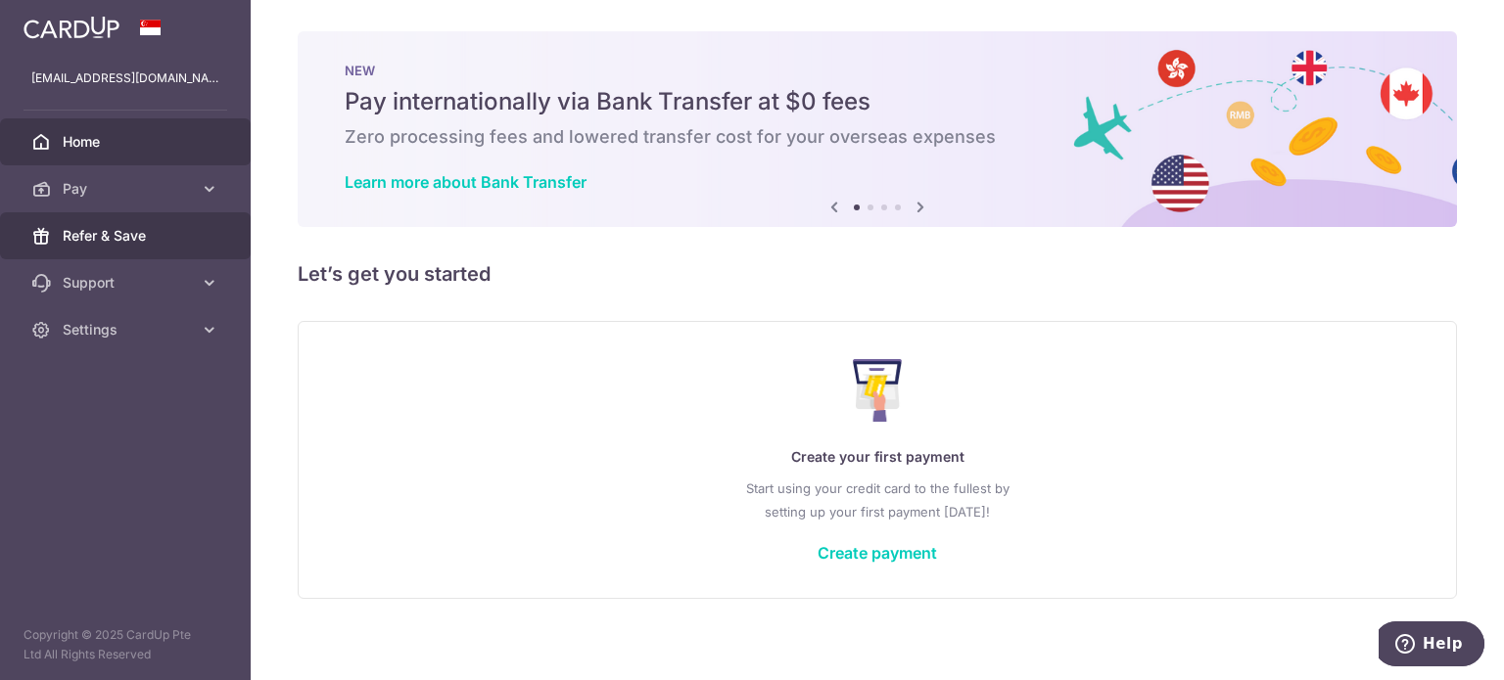
click at [78, 227] on span "Refer & Save" at bounding box center [127, 236] width 129 height 20
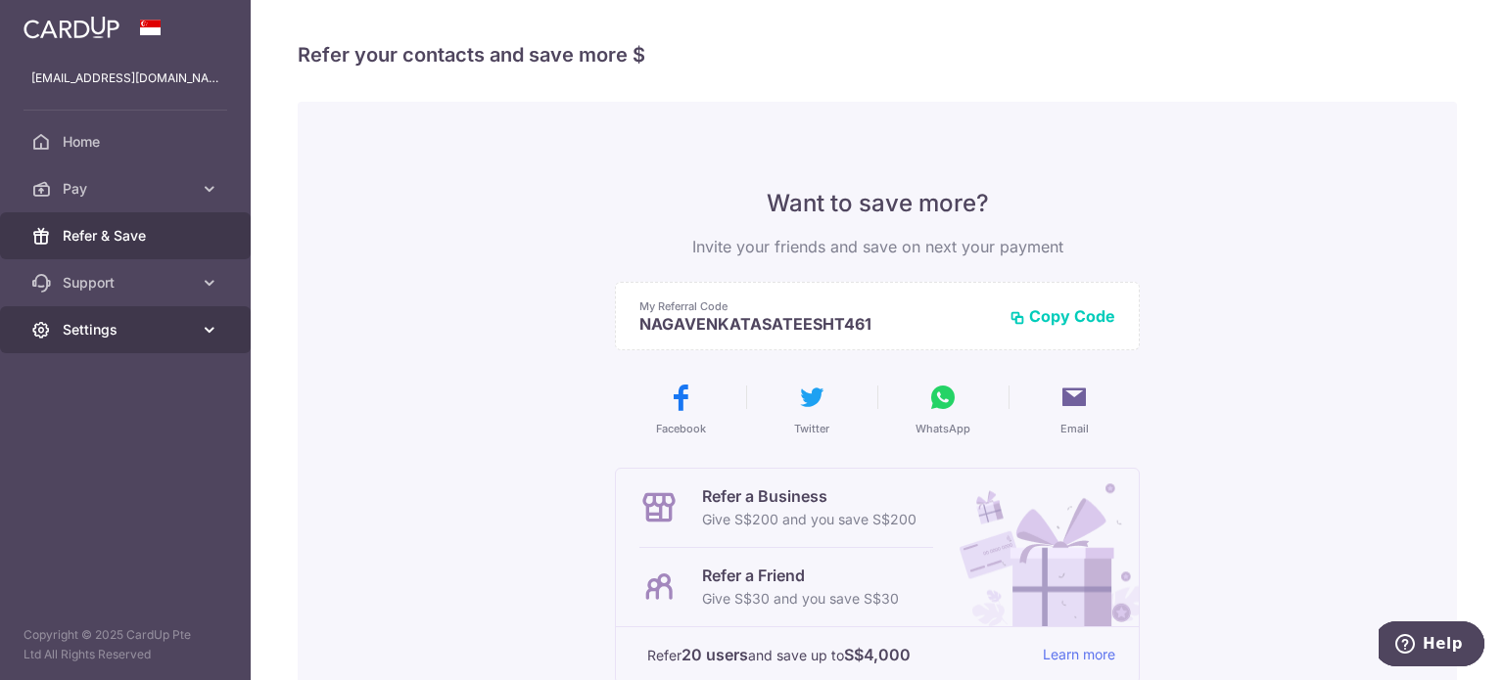
click at [59, 328] on link "Settings" at bounding box center [125, 329] width 251 height 47
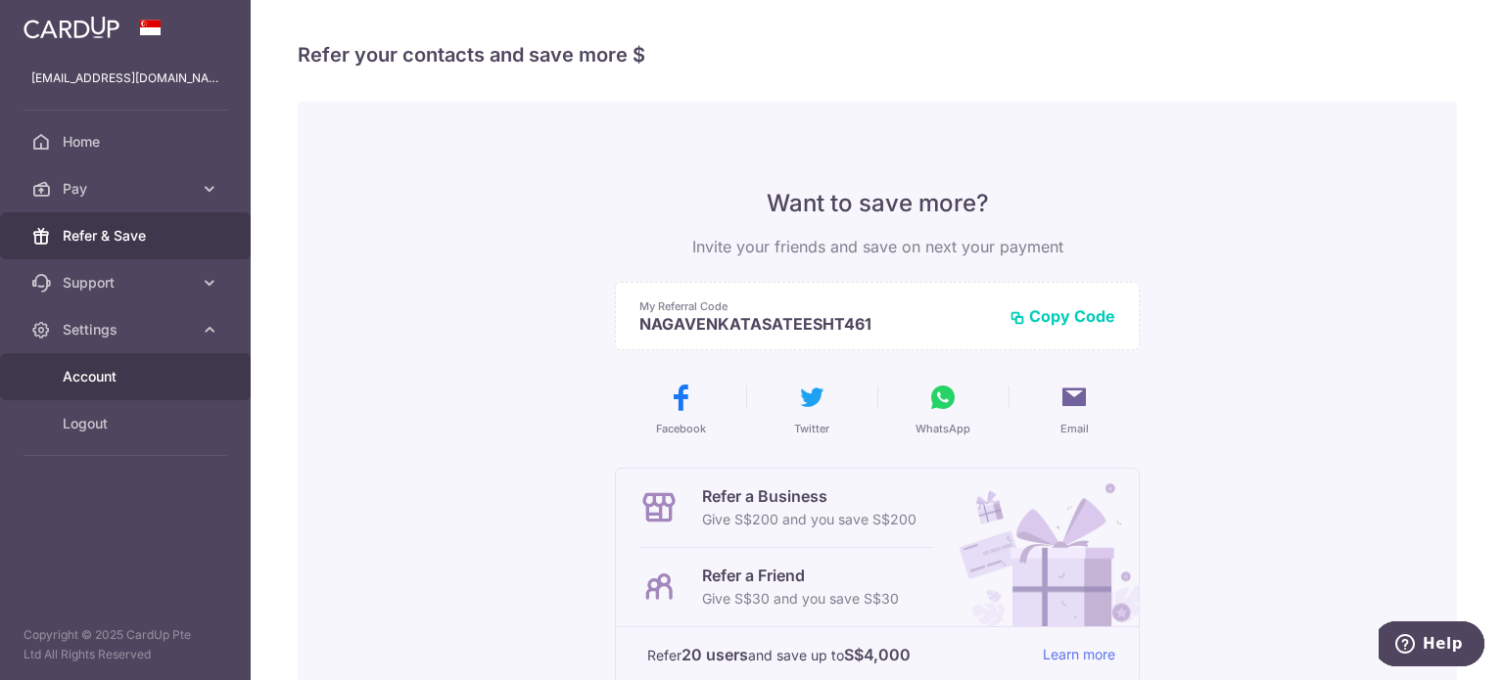
click at [98, 370] on span "Account" at bounding box center [127, 377] width 129 height 20
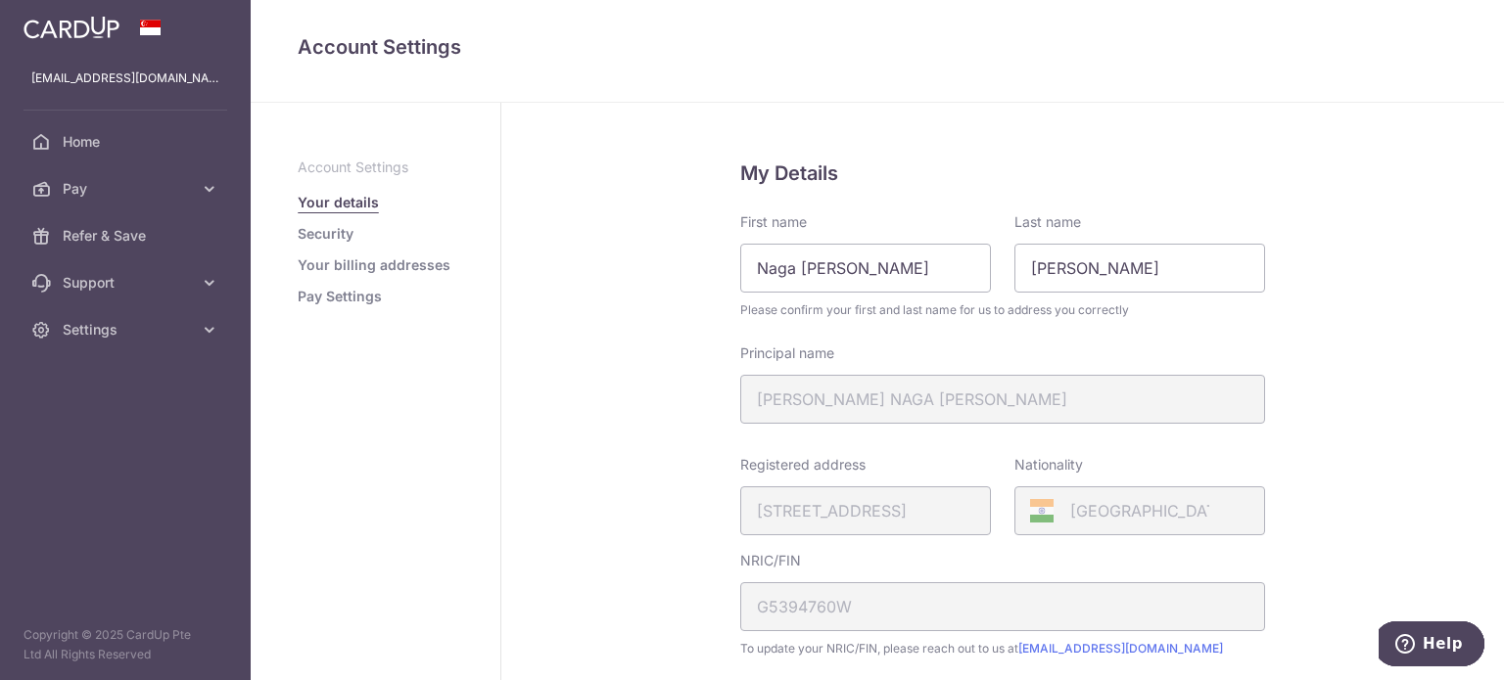
click at [345, 234] on link "Security" at bounding box center [326, 234] width 56 height 20
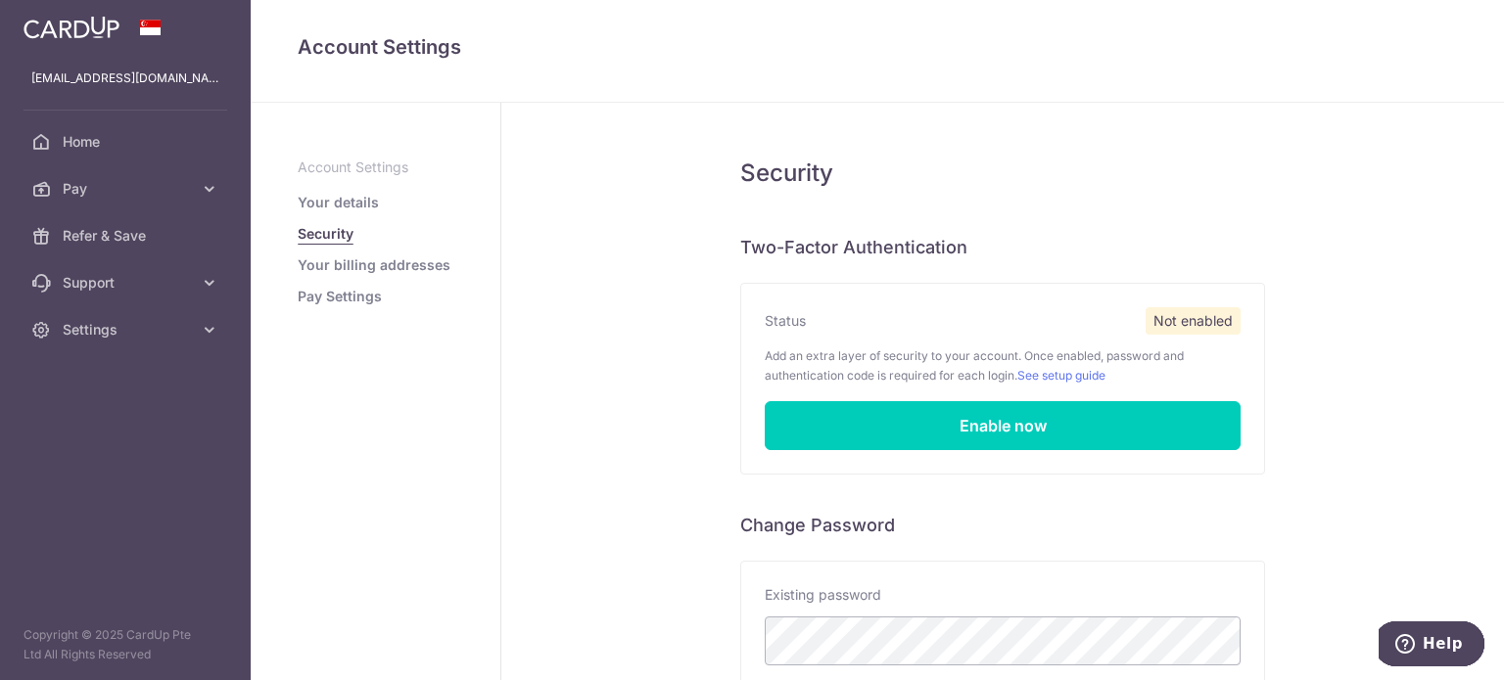
click at [356, 268] on link "Your billing addresses" at bounding box center [374, 266] width 153 height 20
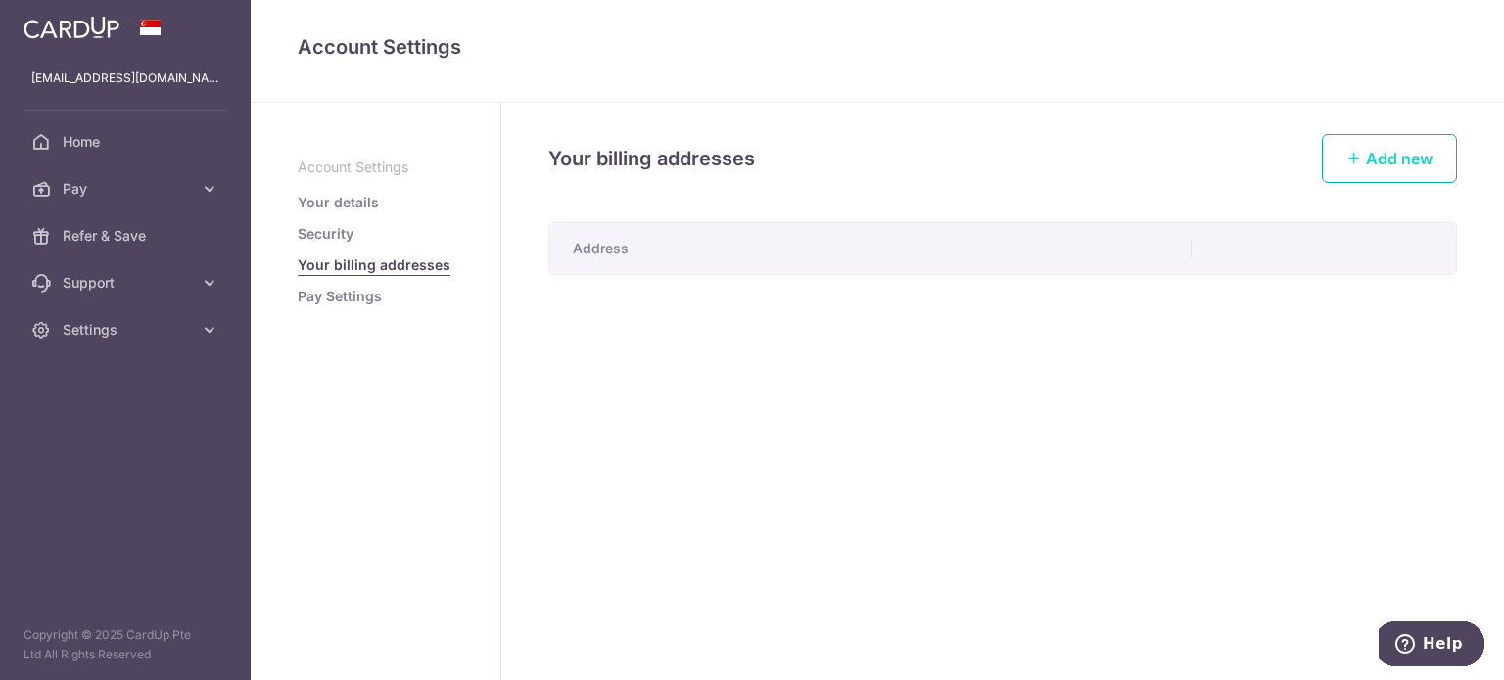
click at [1448, 162] on link "Add new" at bounding box center [1389, 158] width 135 height 49
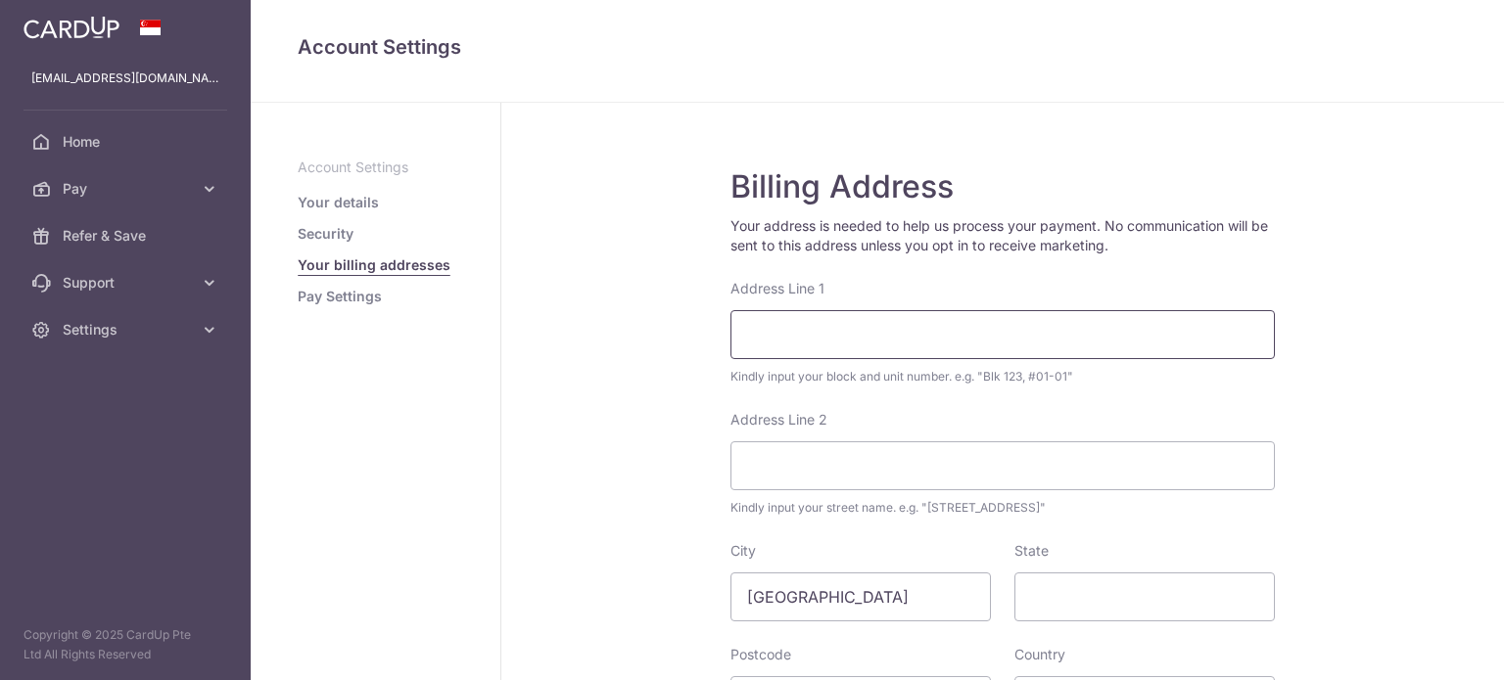
click at [790, 340] on input "Address Line 1" at bounding box center [1002, 334] width 544 height 49
type input "Unit 18-39, Block 160, Yung Ping Road"
type input "610160"
select select "199"
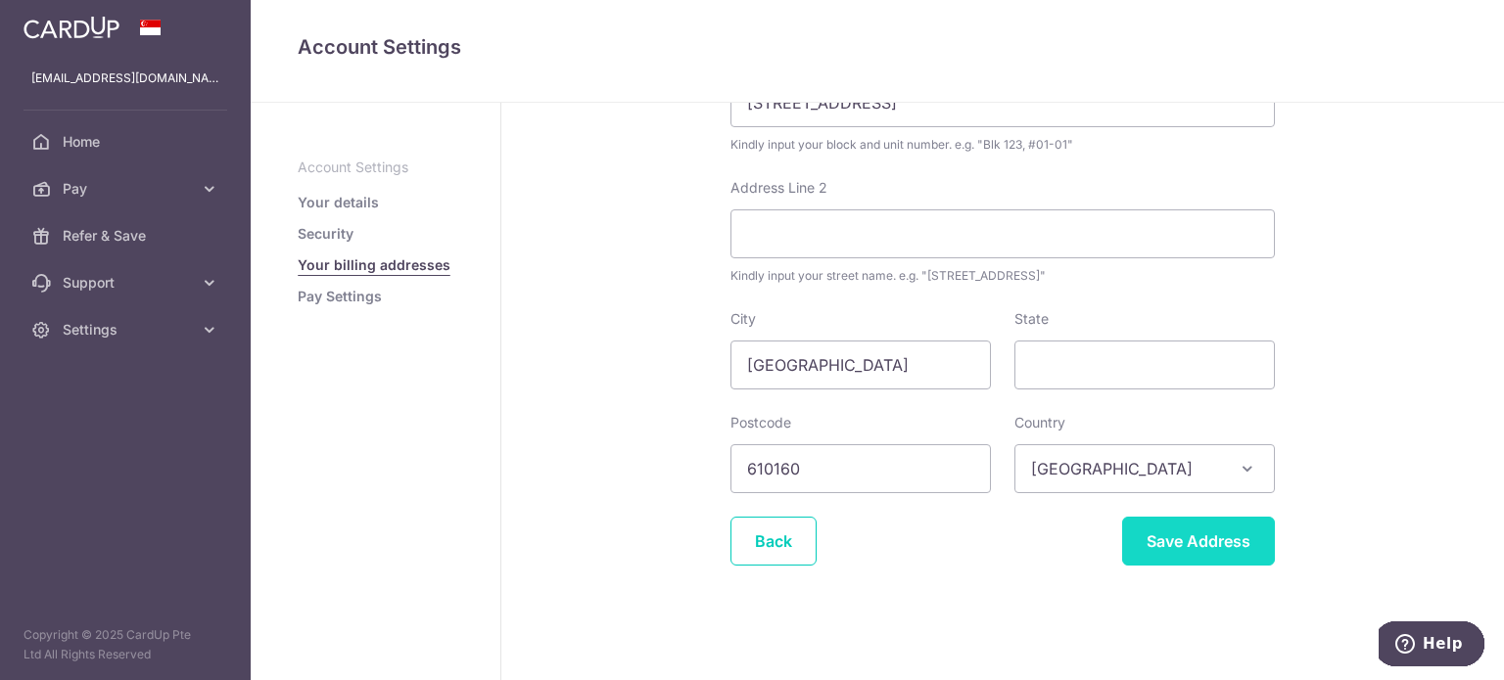
click at [1166, 537] on input "Save Address" at bounding box center [1198, 541] width 153 height 49
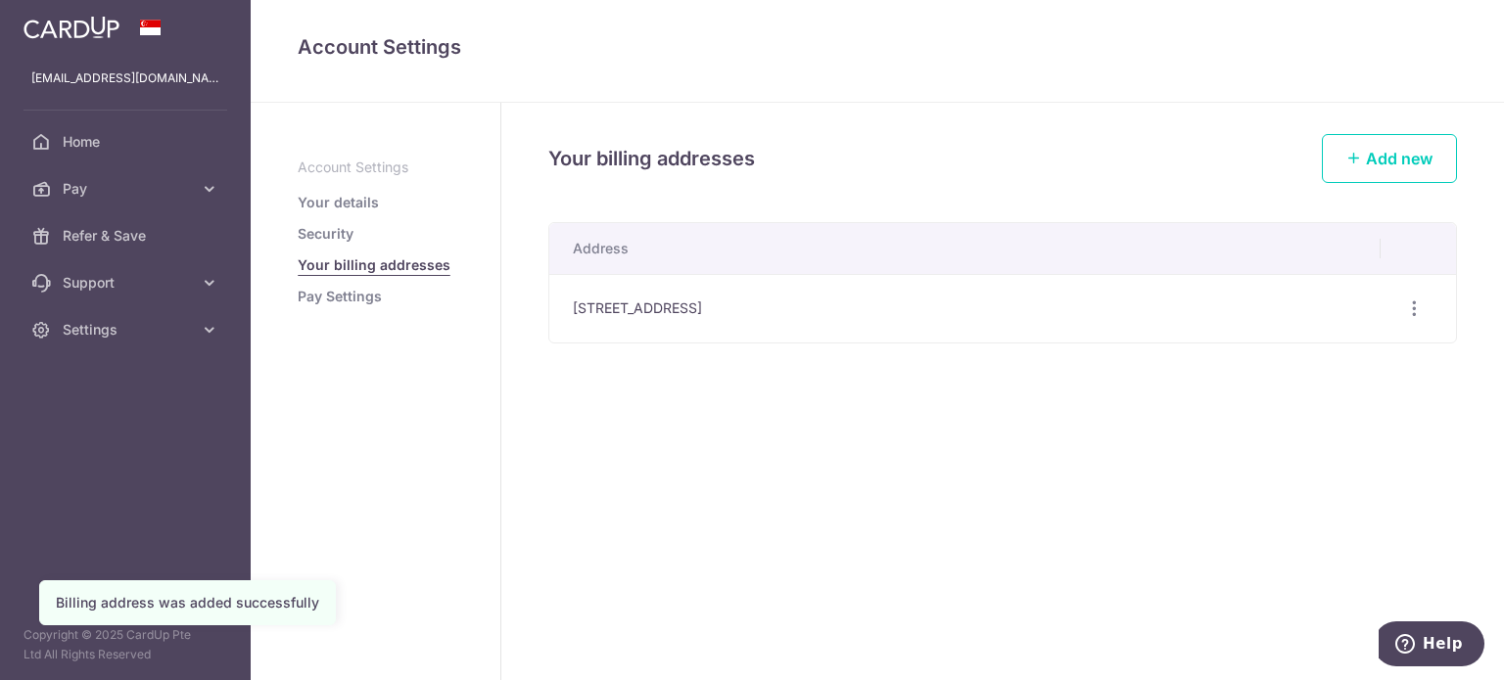
click at [351, 297] on link "Pay Settings" at bounding box center [340, 297] width 84 height 20
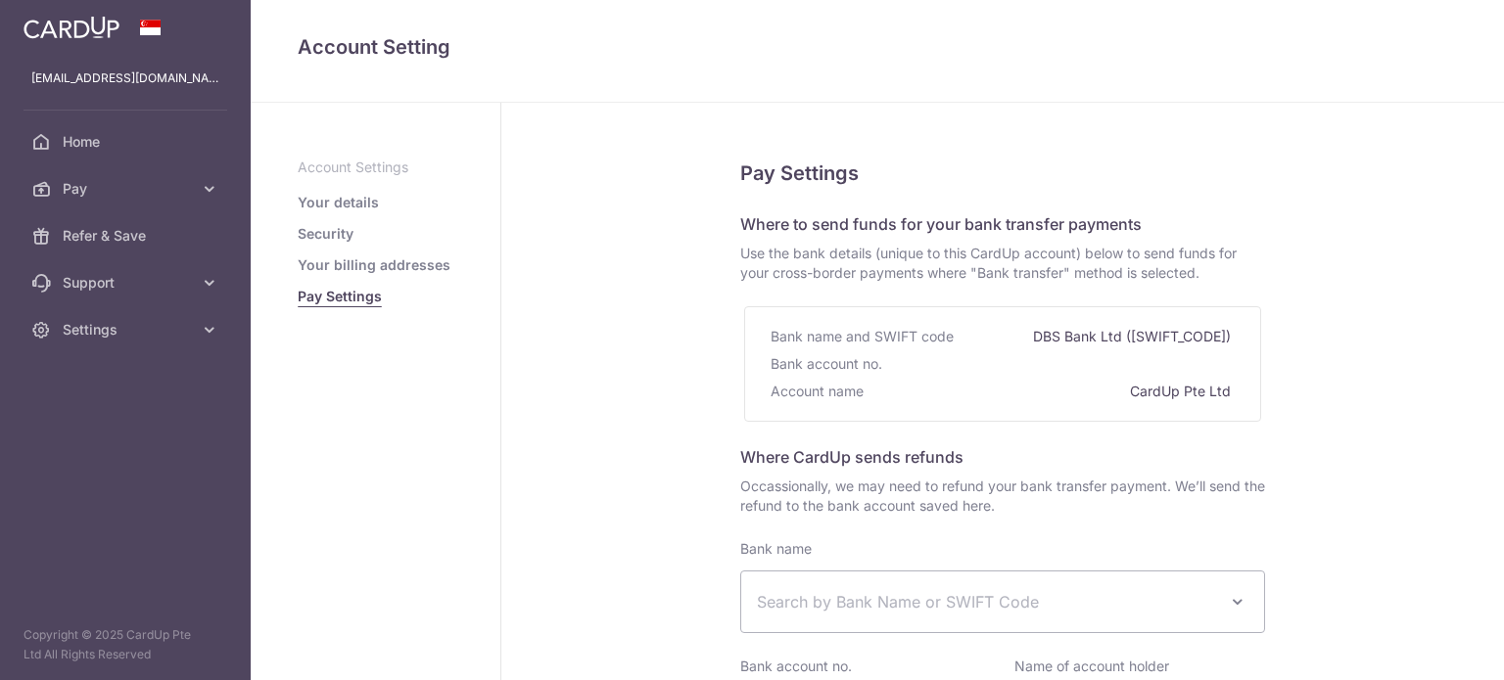
select select
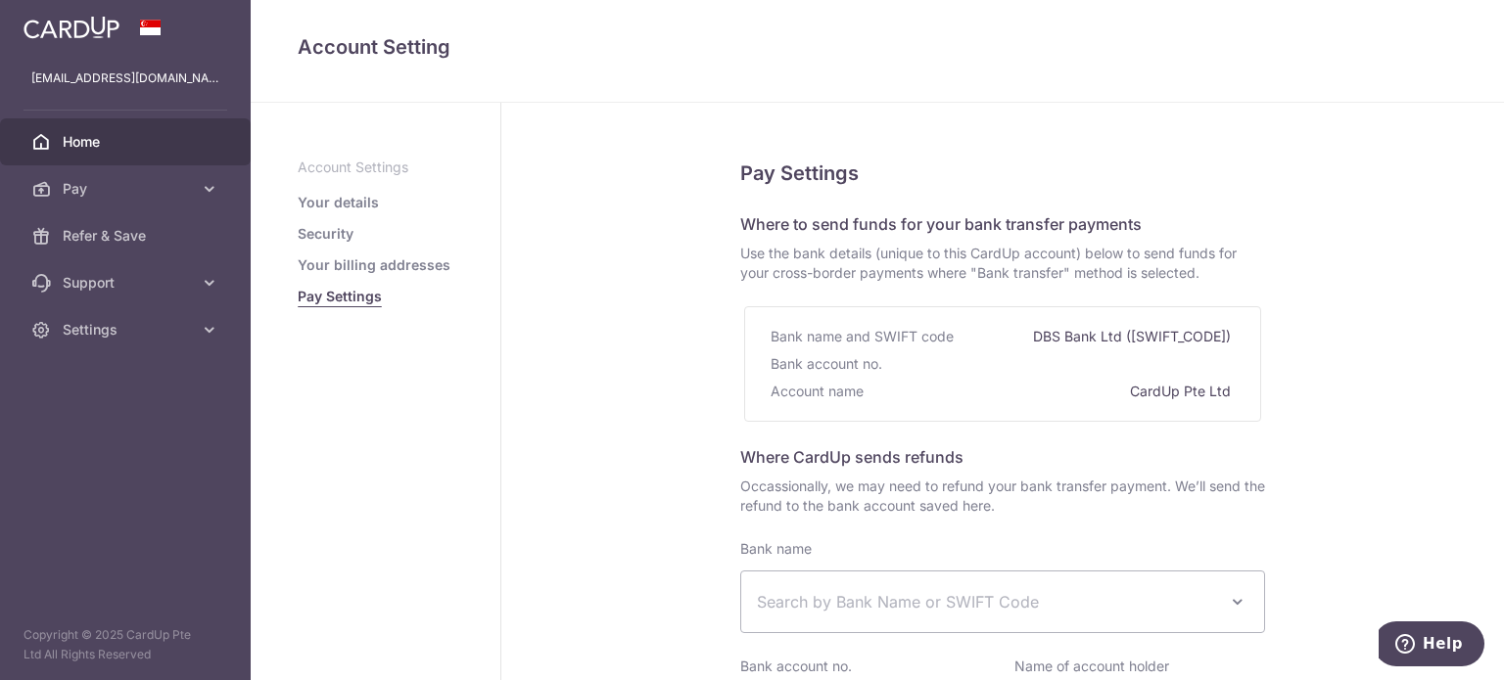
click at [86, 133] on span "Home" at bounding box center [127, 142] width 129 height 20
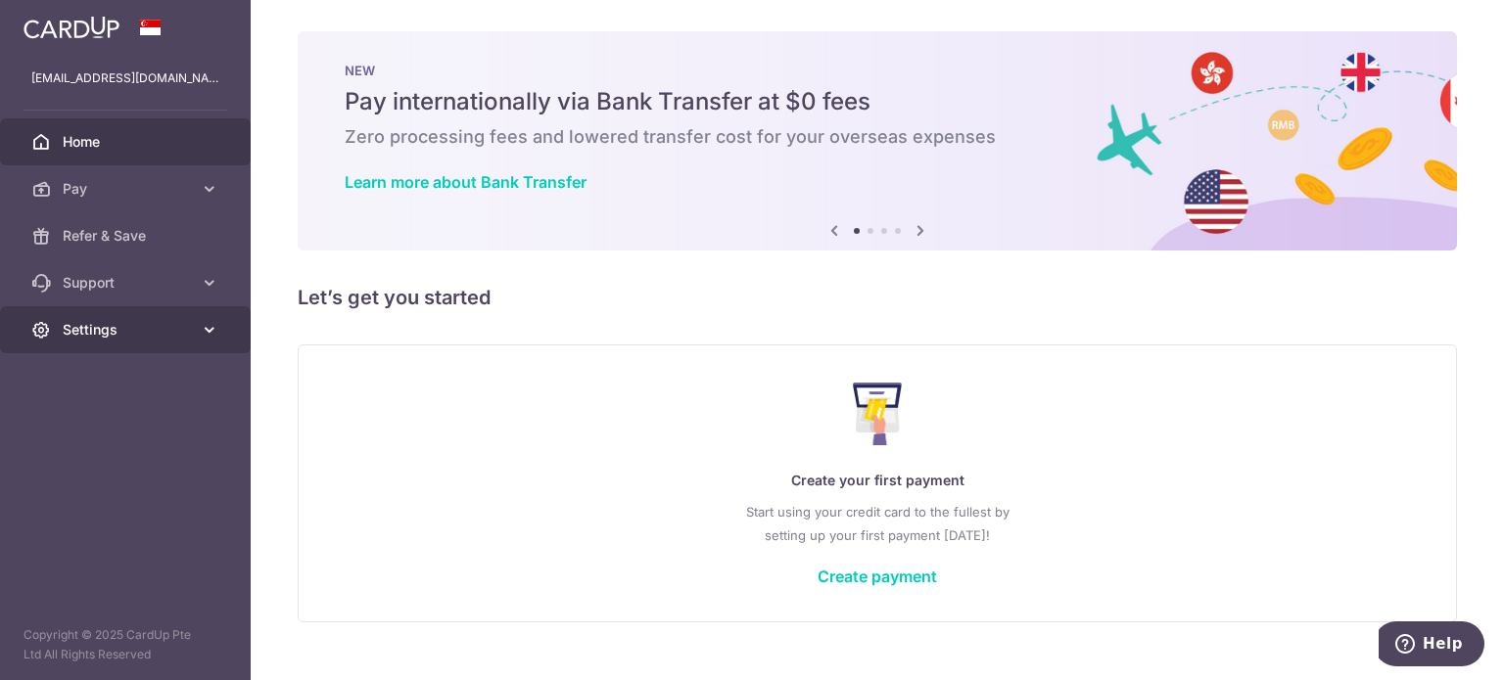
click at [75, 333] on span "Settings" at bounding box center [127, 330] width 129 height 20
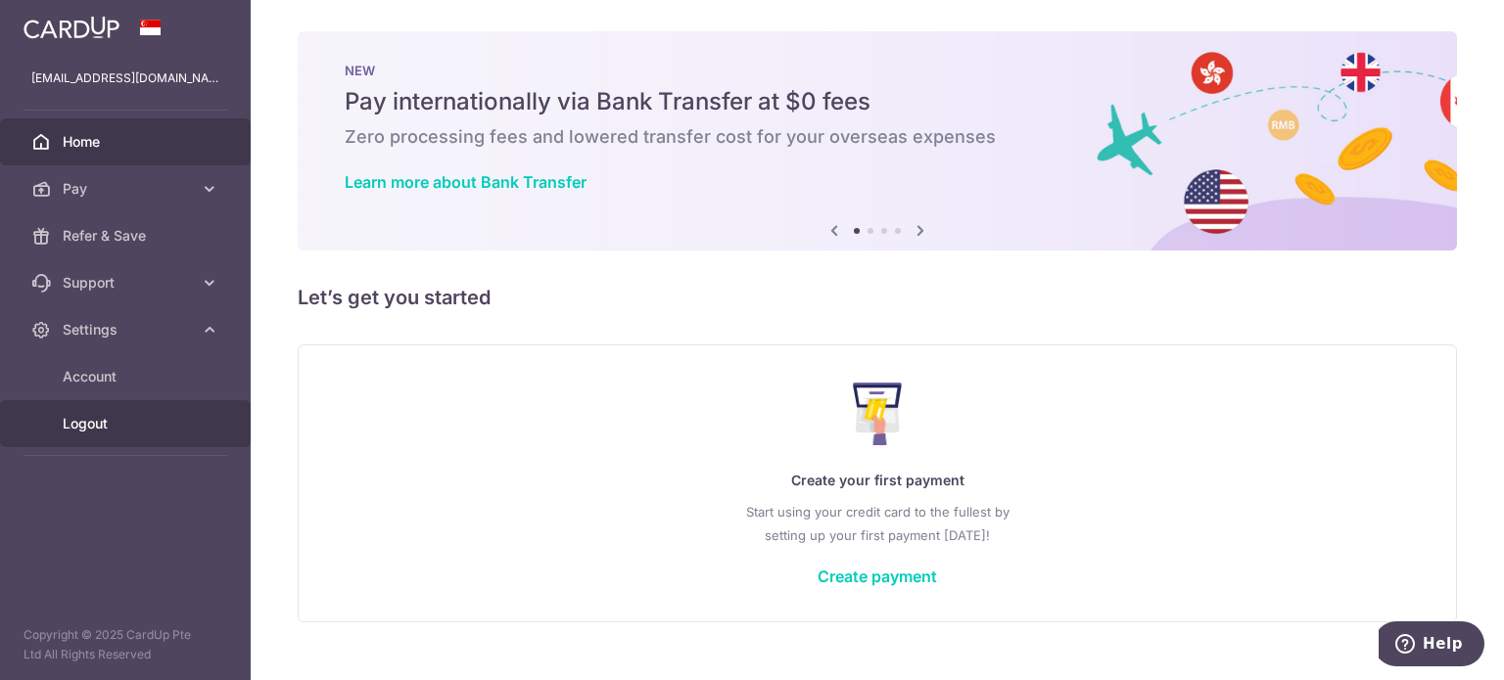
click at [77, 419] on span "Logout" at bounding box center [127, 424] width 129 height 20
